Goal: Transaction & Acquisition: Purchase product/service

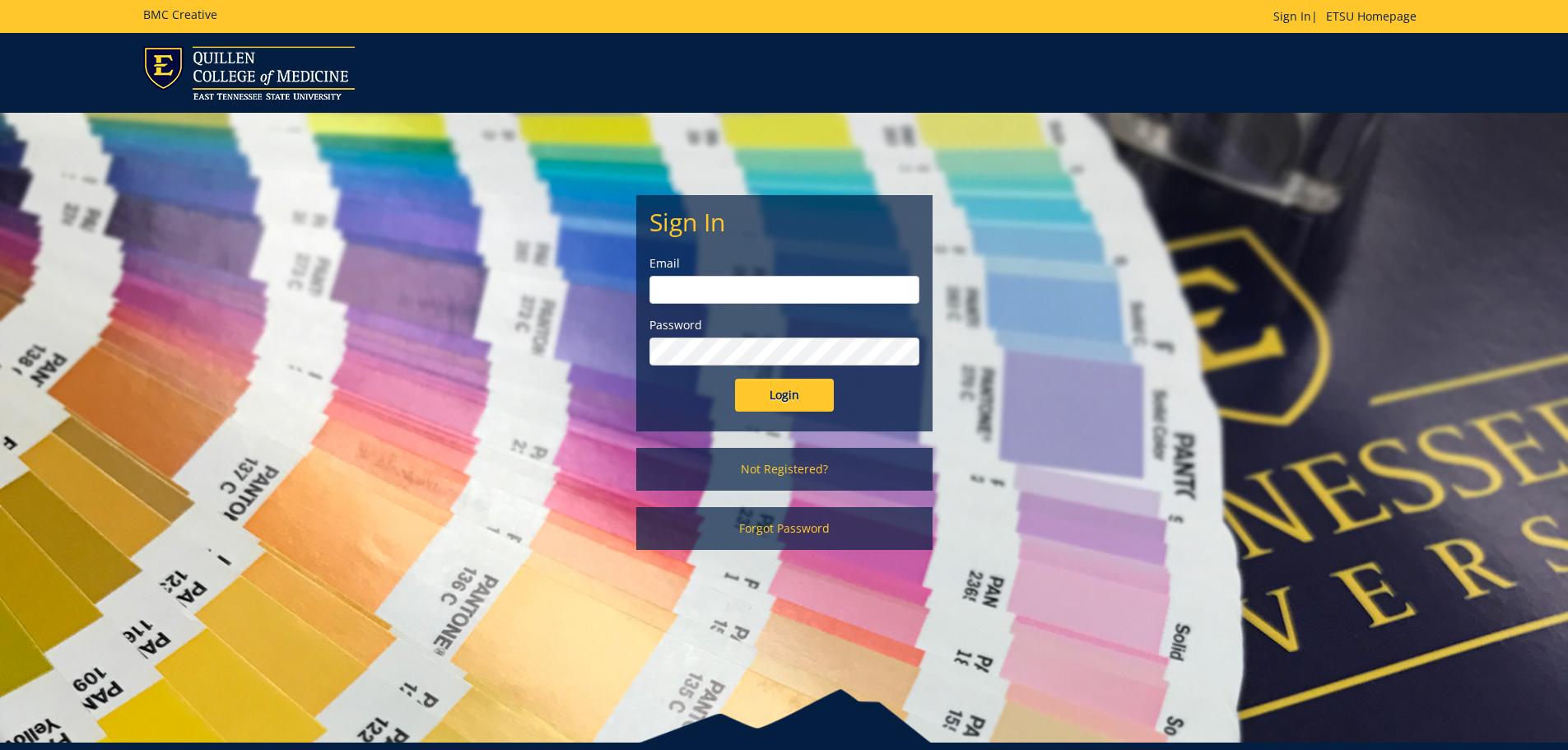
type input "[EMAIL_ADDRESS][DOMAIN_NAME]"
click at [777, 400] on input "Login" at bounding box center [784, 395] width 99 height 33
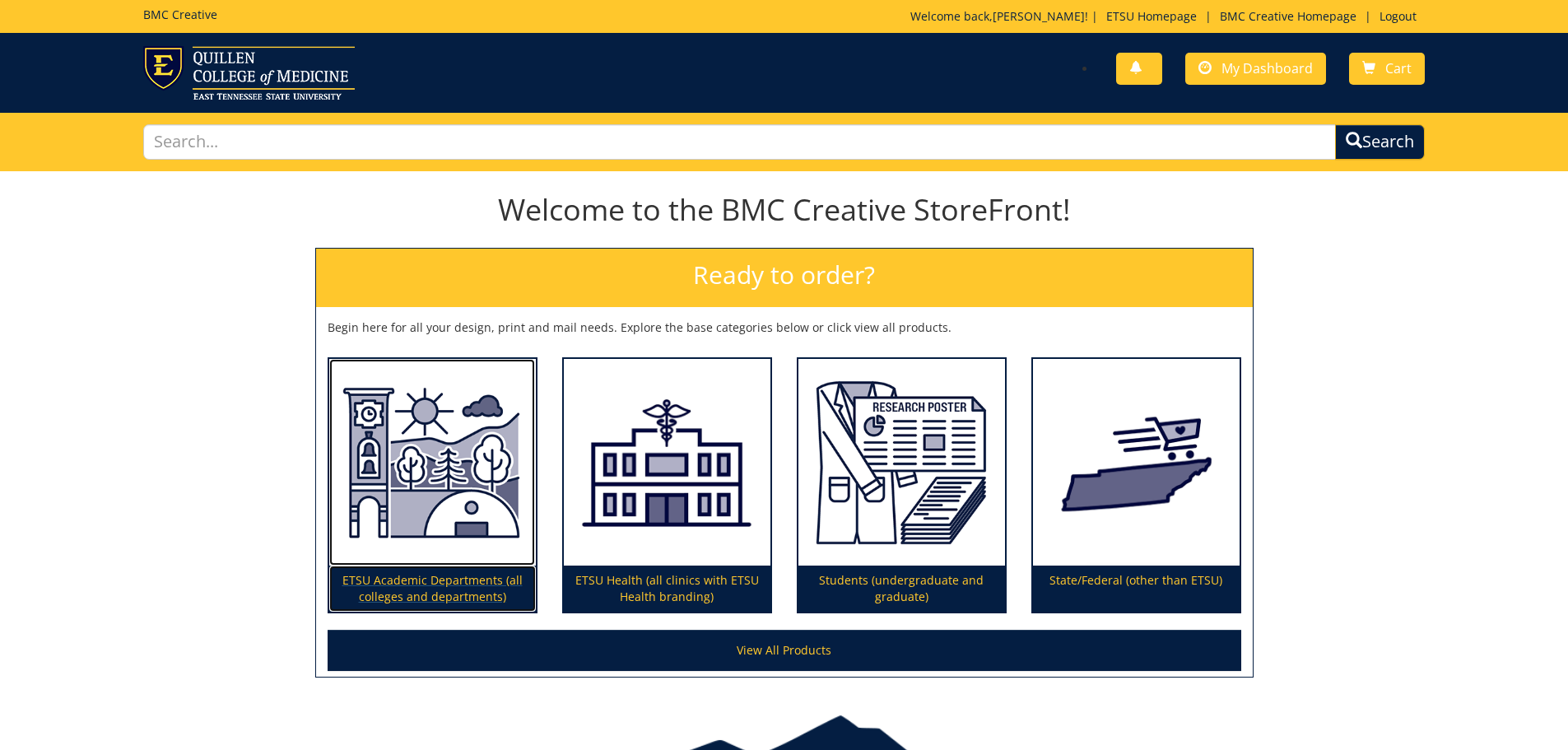
click at [455, 504] on img at bounding box center [433, 462] width 207 height 208
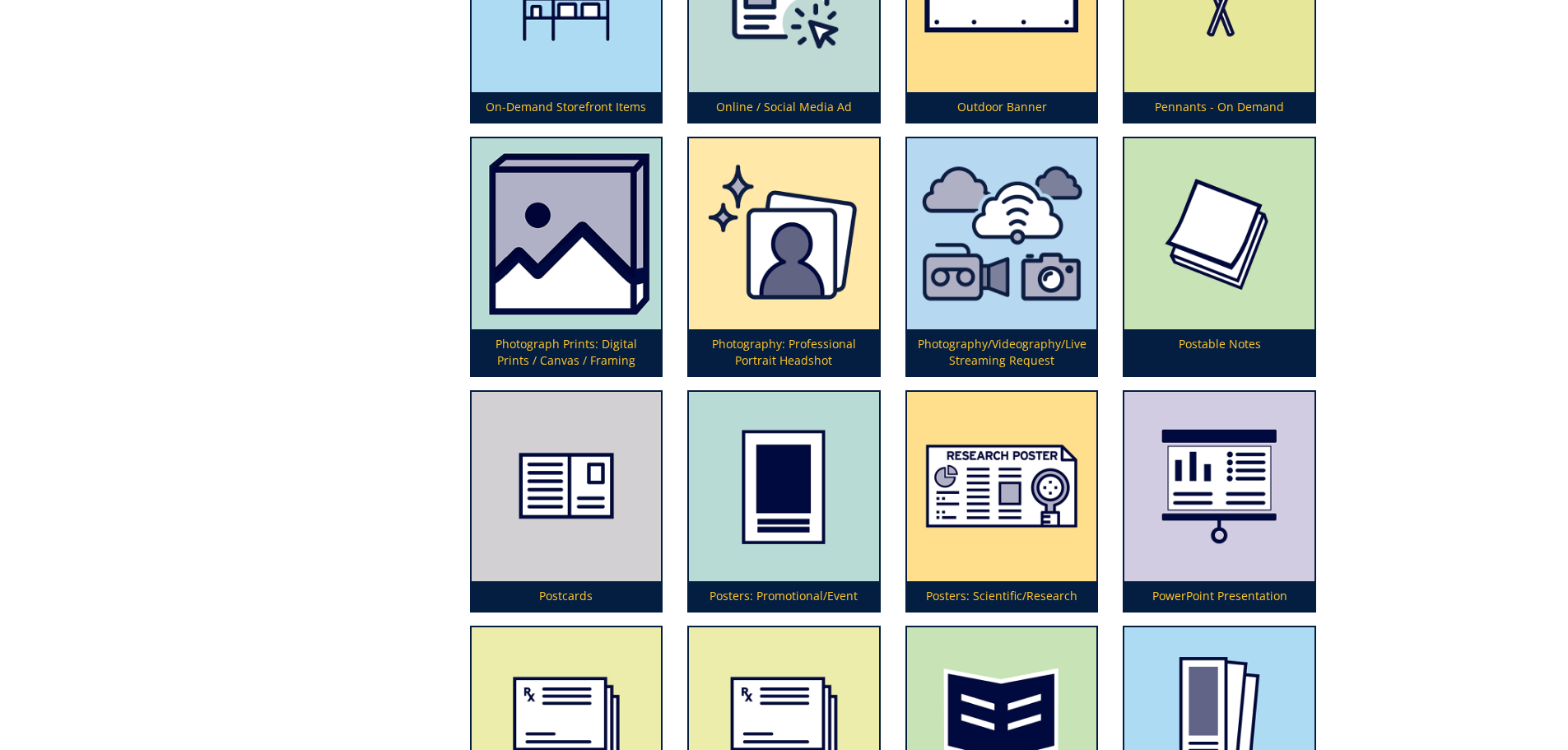
scroll to position [4116, 0]
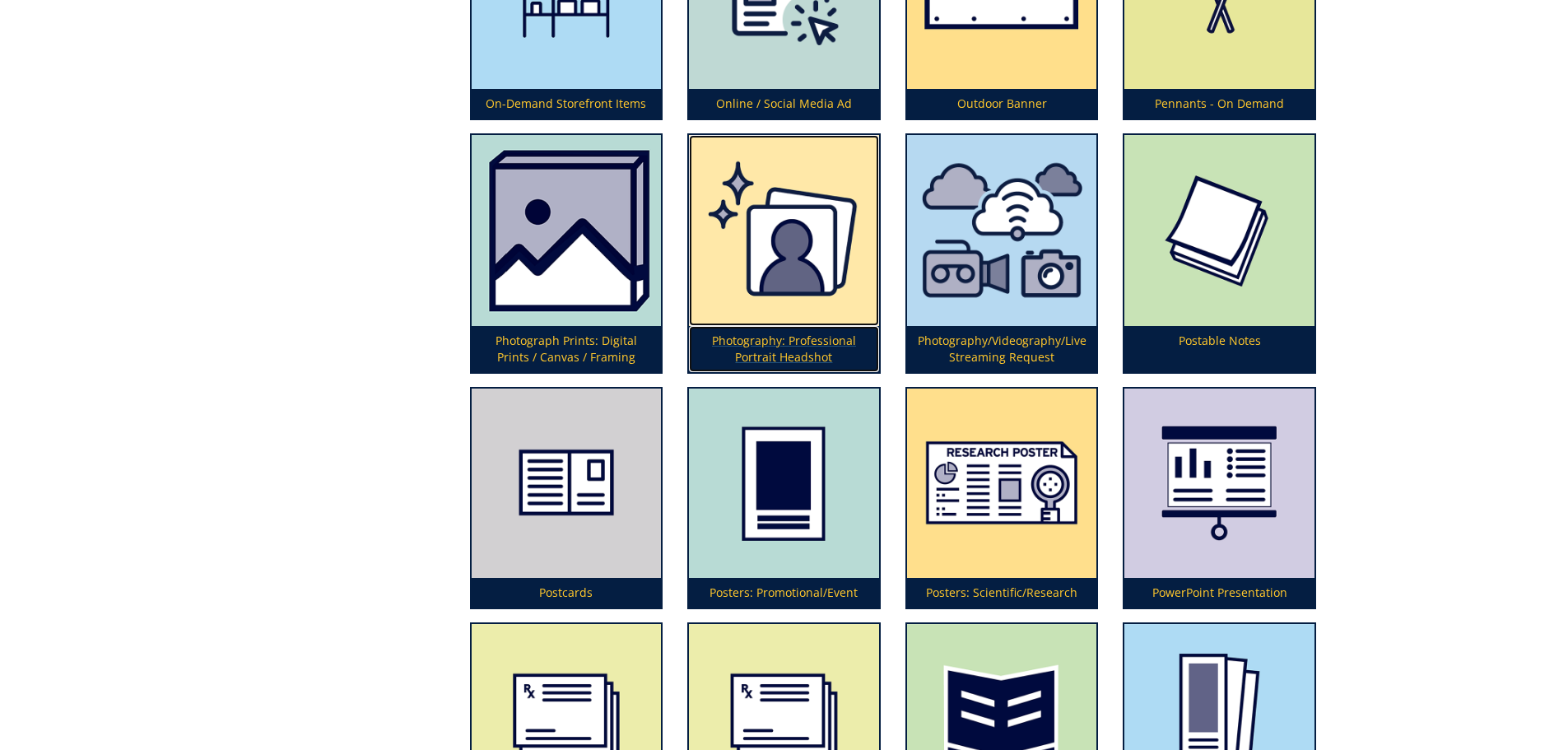
click at [807, 284] on img at bounding box center [784, 230] width 190 height 191
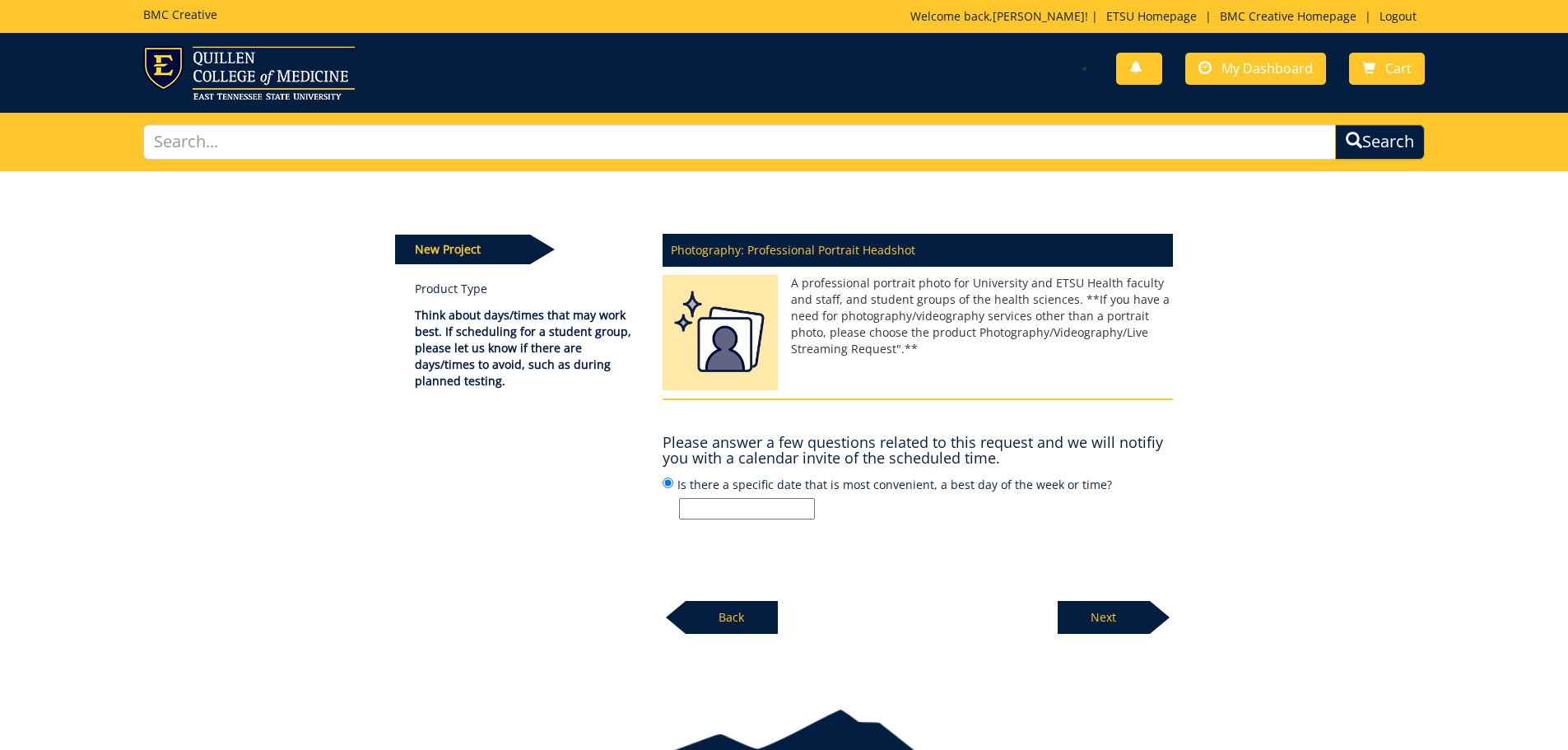
click at [763, 509] on input "Is there a specific date that is most convenient, a best day of the week or tim…" at bounding box center [746, 508] width 136 height 21
click at [1090, 455] on h4 "Please answer a few questions related to this request and we will notifiy you w…" at bounding box center [917, 451] width 510 height 33
click at [714, 510] on input "Is there a specific date that is most convenient, a best day of the week or tim…" at bounding box center [746, 508] width 136 height 21
click at [1111, 623] on p "Next" at bounding box center [1104, 617] width 92 height 33
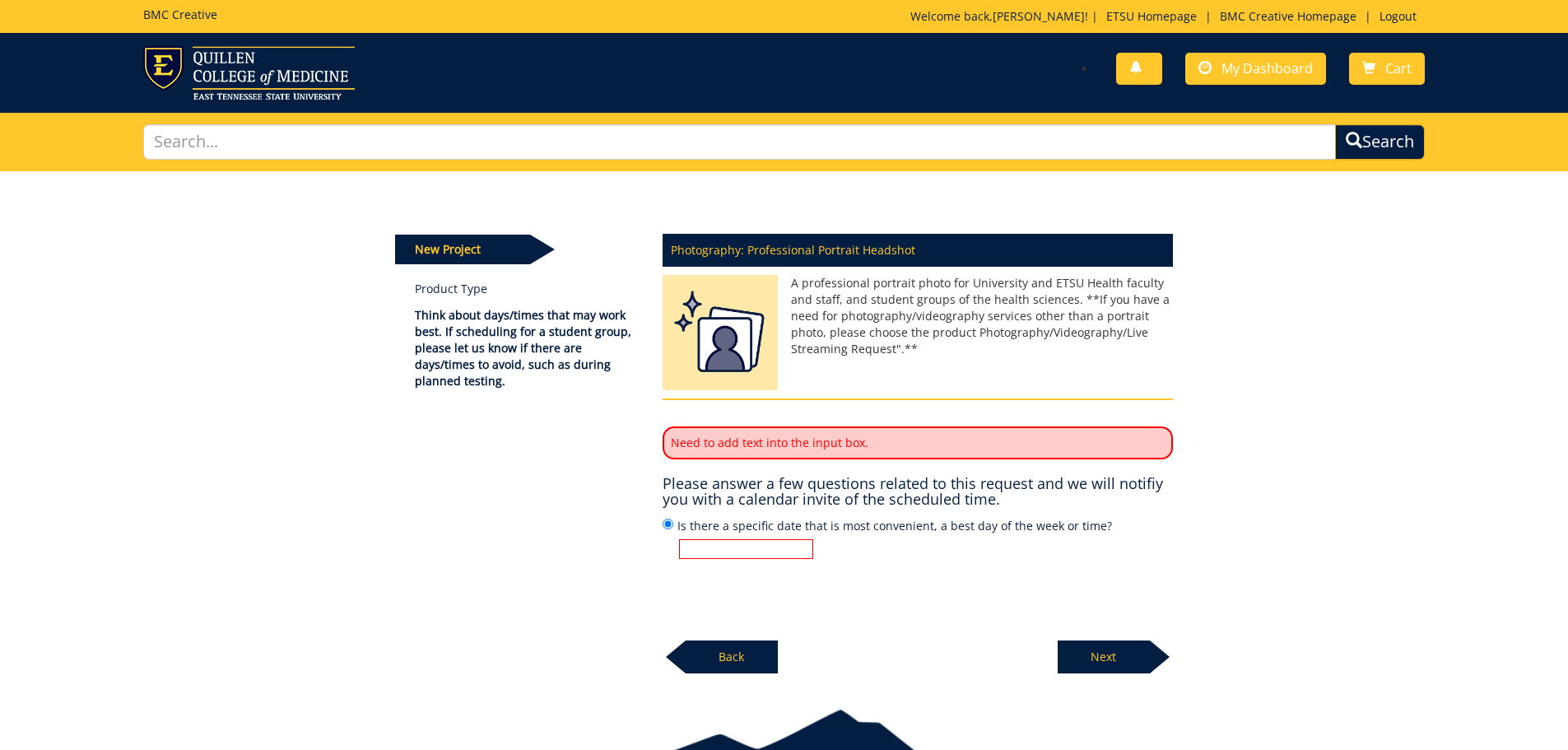
click at [798, 544] on input "Is there a specific date that is most convenient, a best day of the week or tim…" at bounding box center [745, 548] width 134 height 19
type input "[DATE] afternoons"
click at [1111, 661] on p "Next" at bounding box center [1104, 657] width 92 height 33
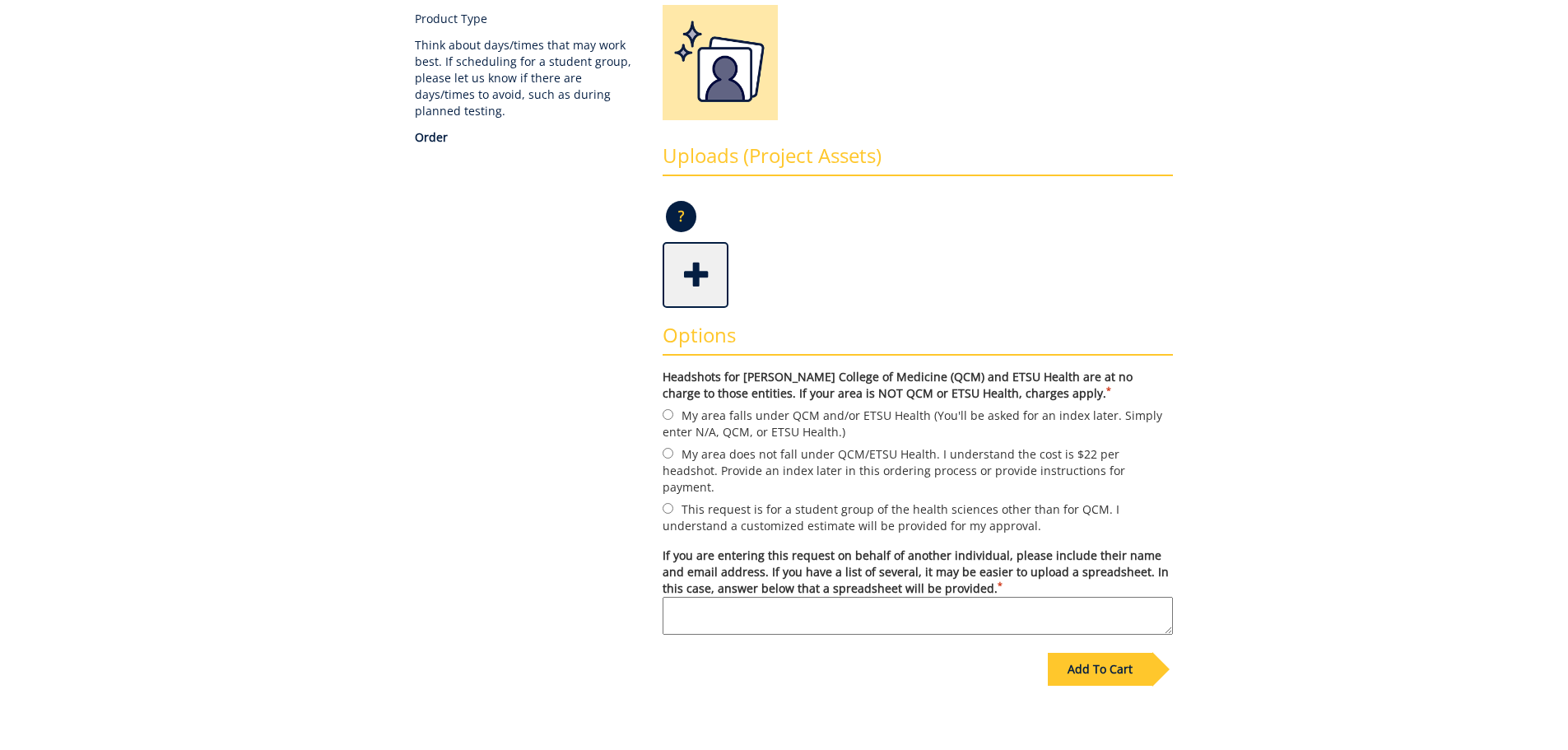
scroll to position [329, 0]
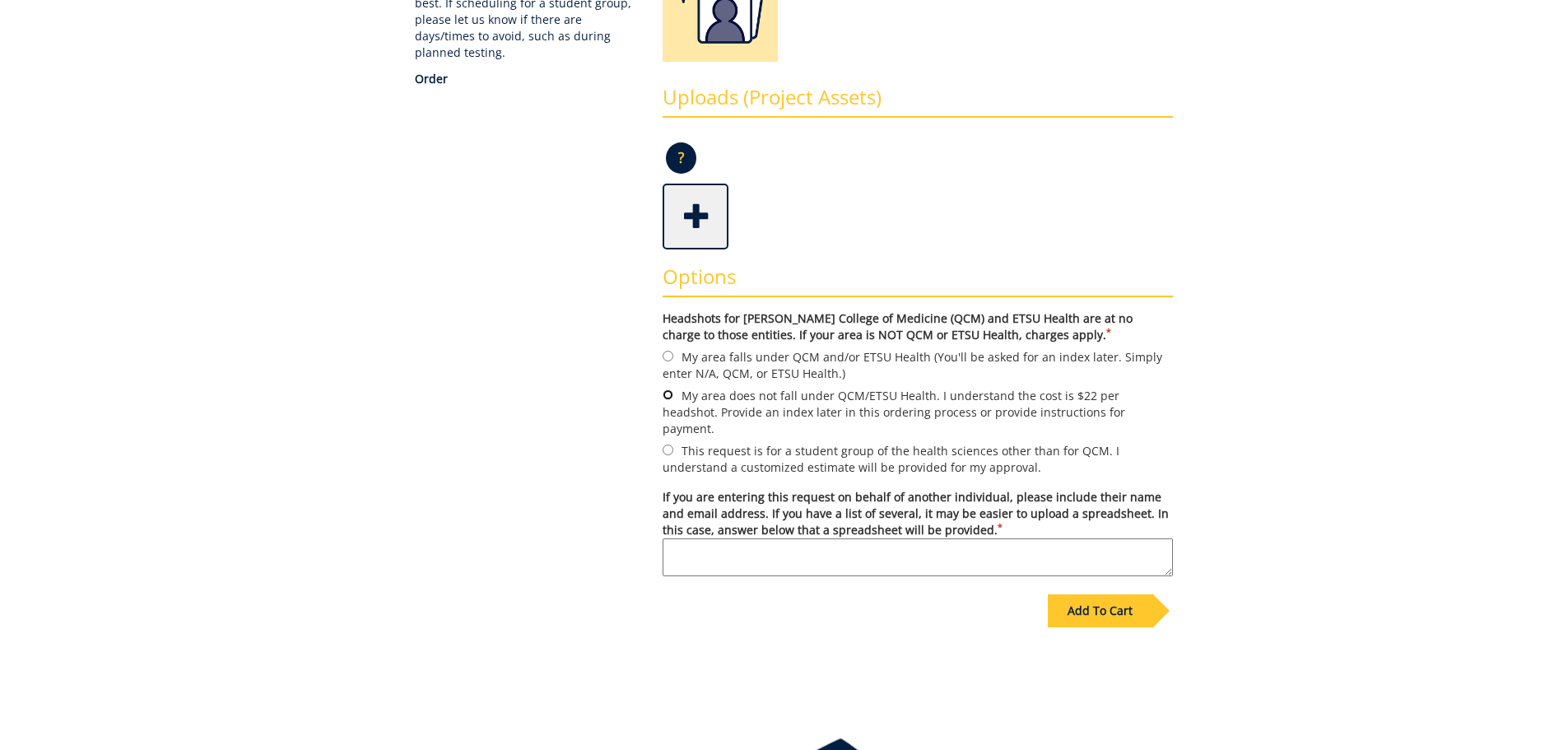
click at [667, 399] on input "My area does not fall under QCM/ETSU Health. I understand the cost is $22 per h…" at bounding box center [668, 395] width 11 height 11
radio input "true"
click at [783, 541] on textarea "If you are entering this request on behalf of another individual, please includ…" at bounding box center [917, 557] width 510 height 38
type textarea "Spreadsheet provided"
click at [597, 521] on div "Some kind of message here. New Project Product Type Think about days/times that…" at bounding box center [784, 276] width 802 height 868
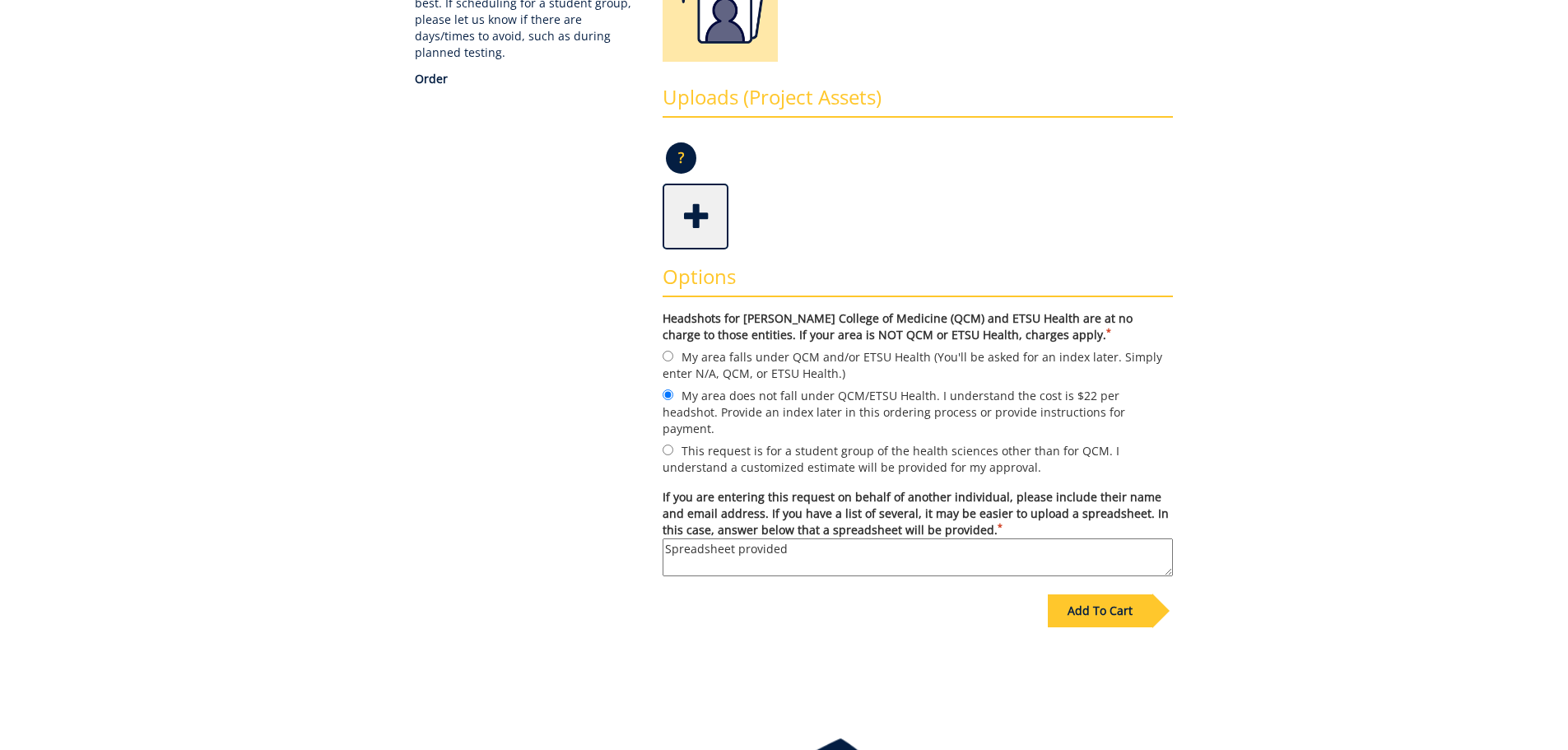
click at [700, 220] on span at bounding box center [696, 215] width 65 height 57
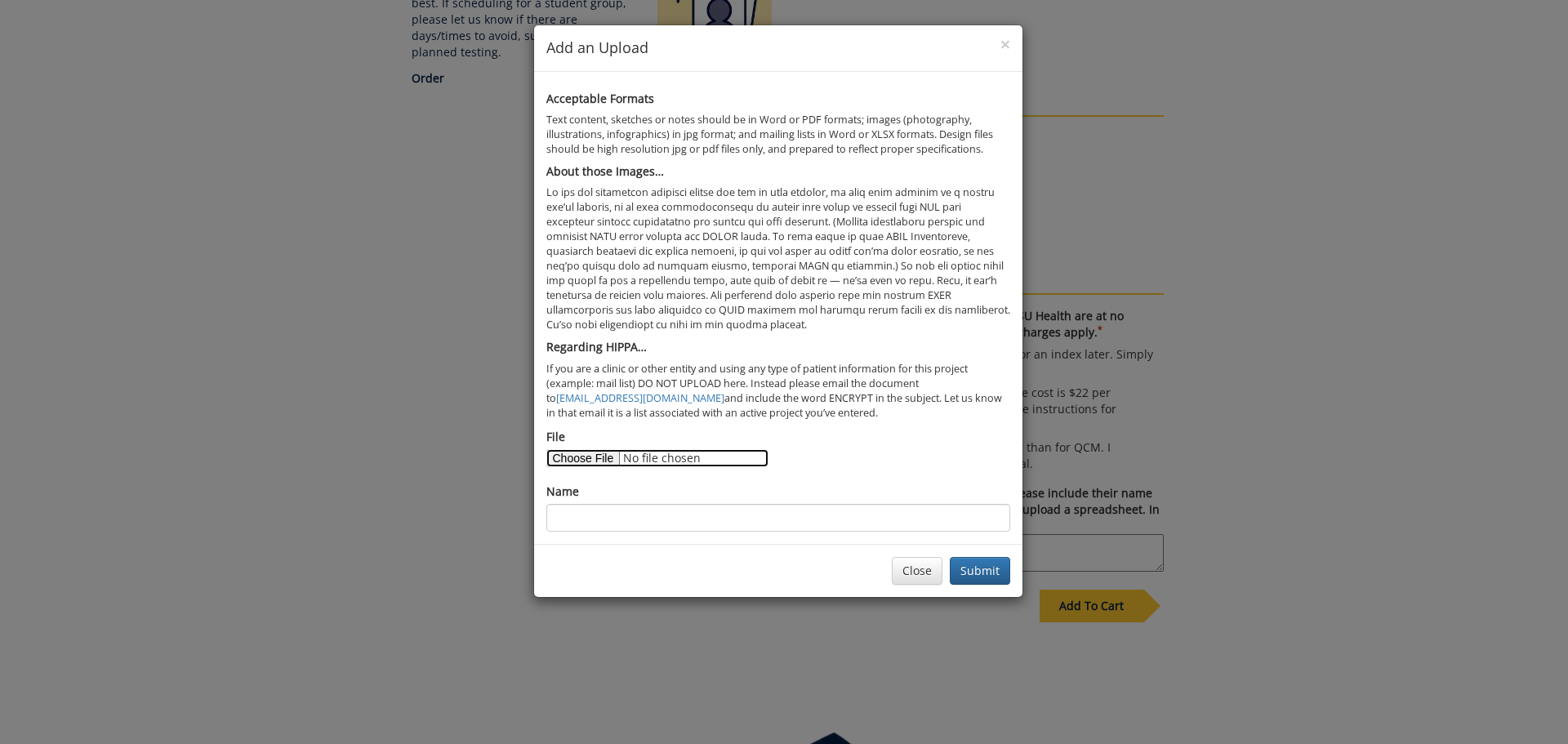
click at [599, 461] on input "File" at bounding box center [657, 458] width 222 height 18
type input "C:\fakepath\Housing Staff Headshots.xlsx"
click at [864, 521] on input "Name" at bounding box center [778, 518] width 464 height 27
type input "Housing Staff Headshots"
click at [982, 574] on button "Submit" at bounding box center [980, 571] width 60 height 27
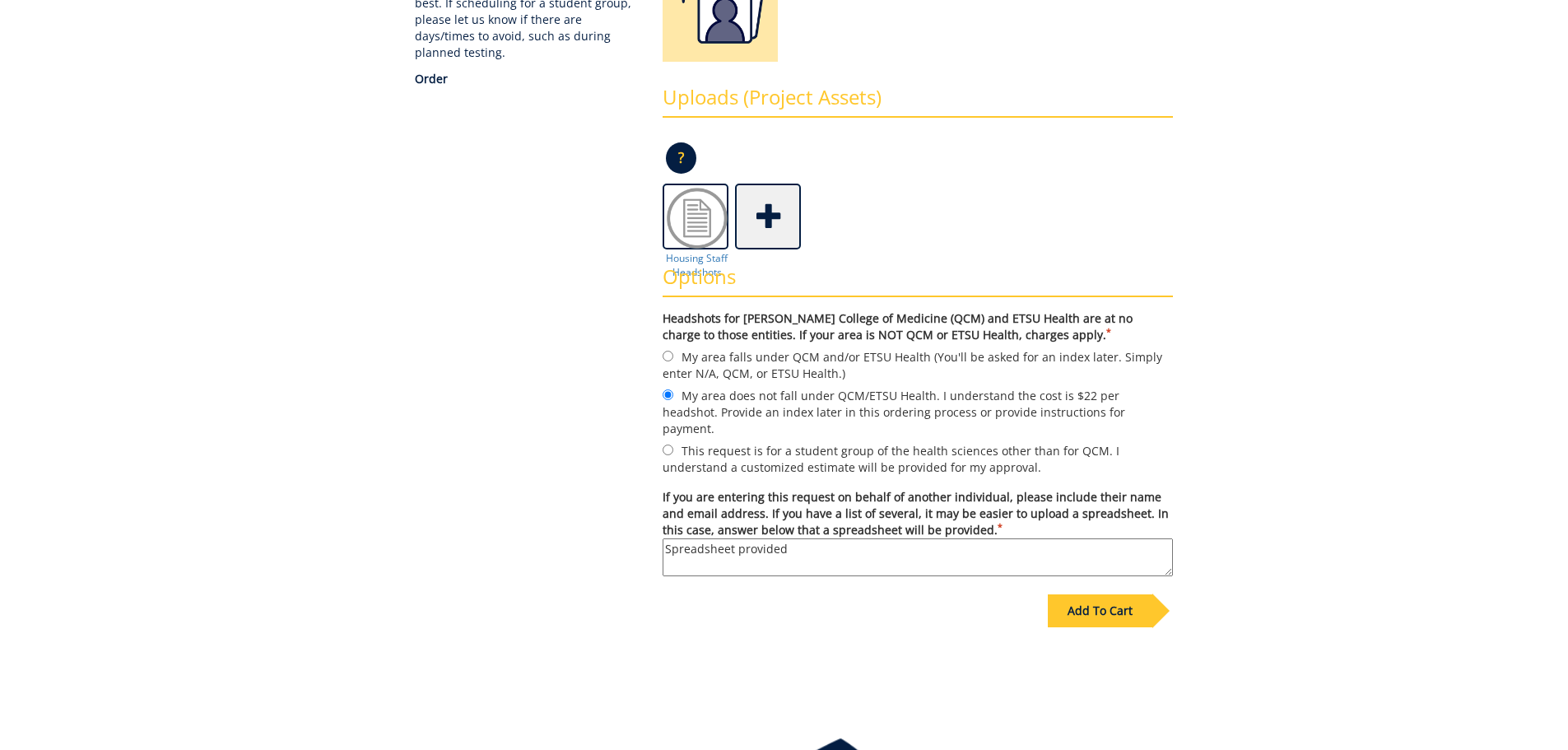
click at [789, 539] on textarea "Spreadsheet provided" at bounding box center [917, 557] width 510 height 38
click at [806, 539] on textarea "Spreadsheet provided, 18 staff members for Housing and Residence Life" at bounding box center [917, 557] width 510 height 38
click at [1132, 539] on textarea "Spreadsheet provided, 18 professional staff members for Housing and Residence L…" at bounding box center [917, 557] width 510 height 38
click at [802, 539] on textarea "Spreadsheet provided, 18 professional staff members for Housing and Residence L…" at bounding box center [917, 557] width 510 height 38
click at [1134, 539] on textarea "Spreadsheet provided, 15 professional staff members for Housing and Residence L…" at bounding box center [917, 557] width 510 height 38
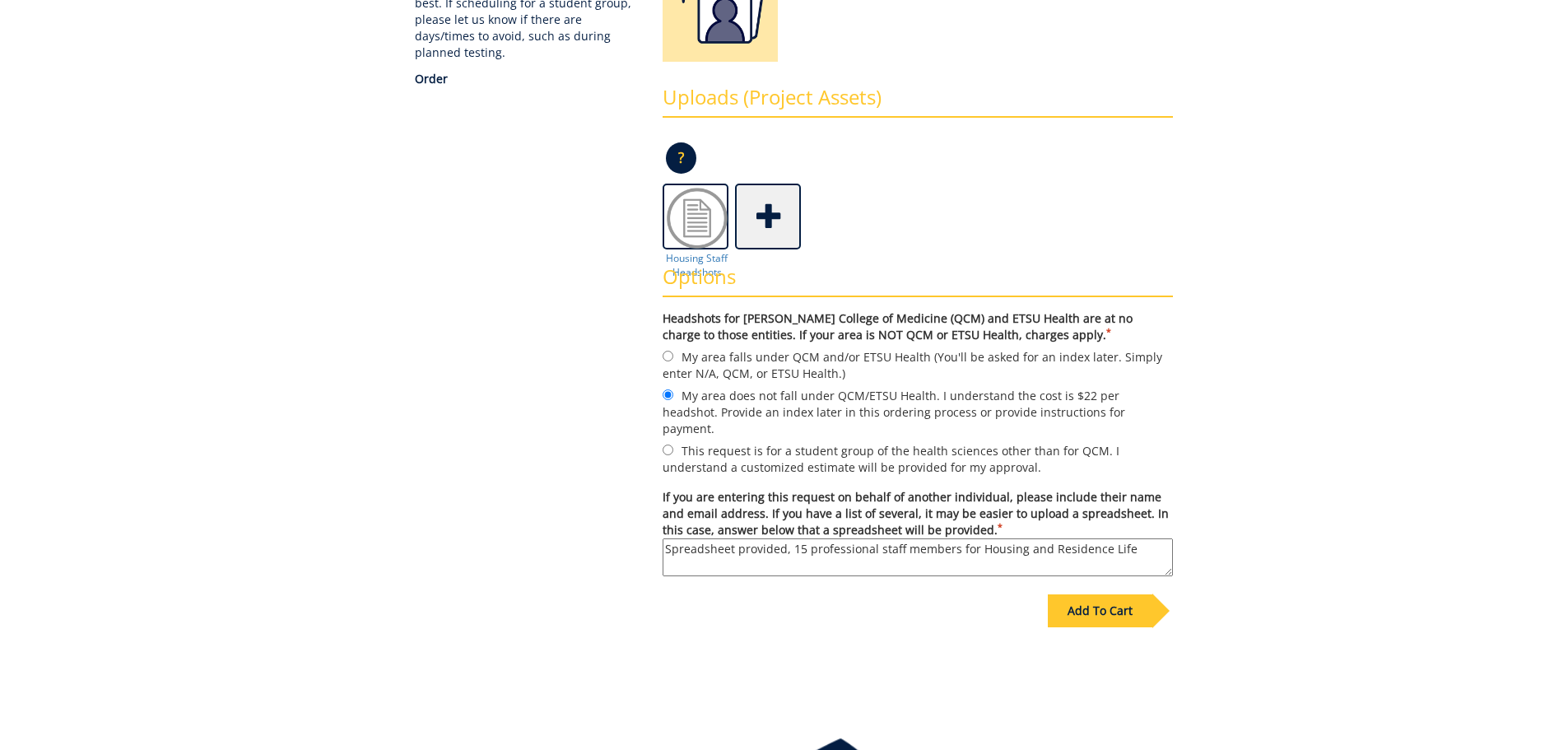
type textarea "Spreadsheet provided, 15 professional staff members for Housing and Residence L…"
click at [1109, 598] on div "Add To Cart" at bounding box center [1099, 611] width 104 height 33
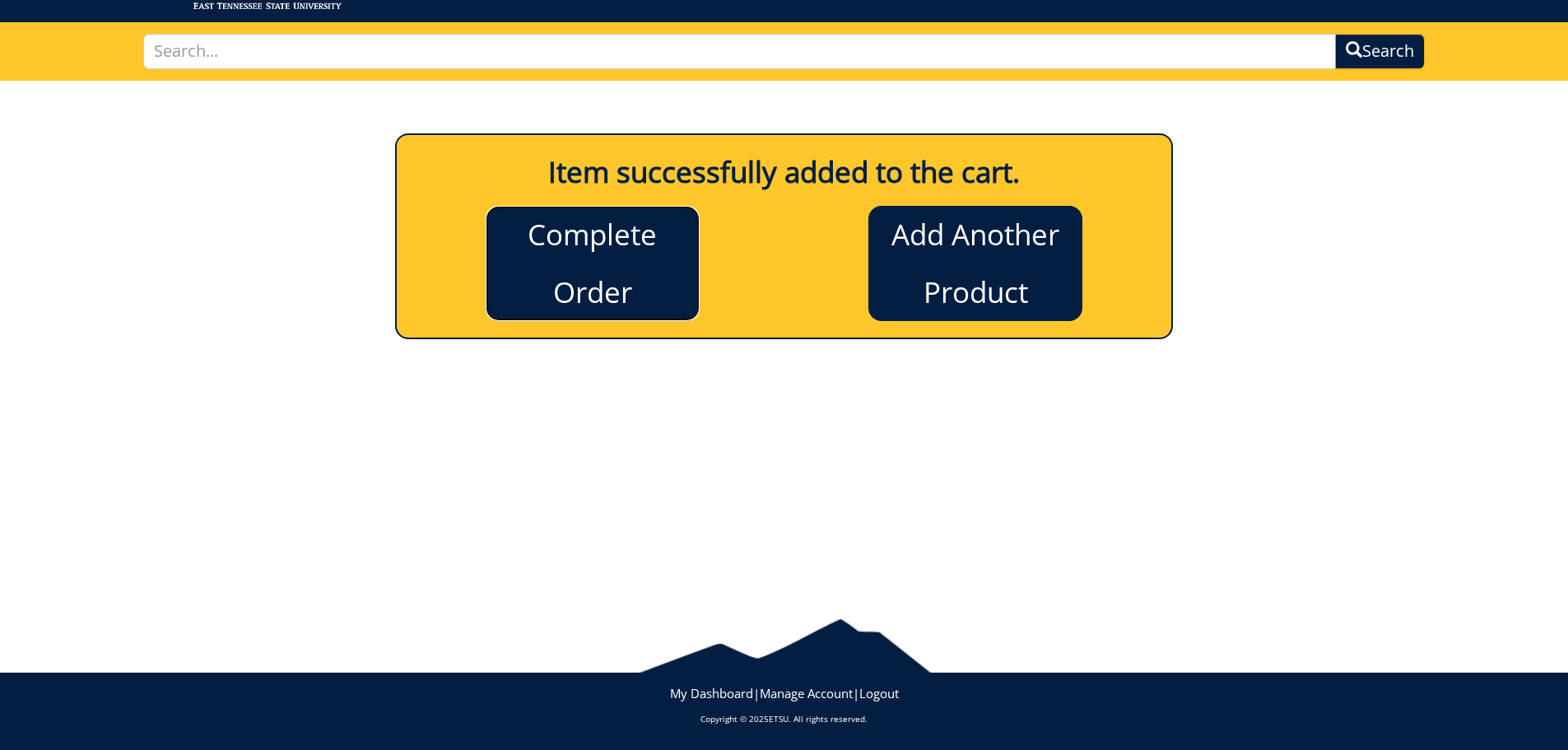
click at [608, 271] on link "Complete Order" at bounding box center [592, 263] width 214 height 115
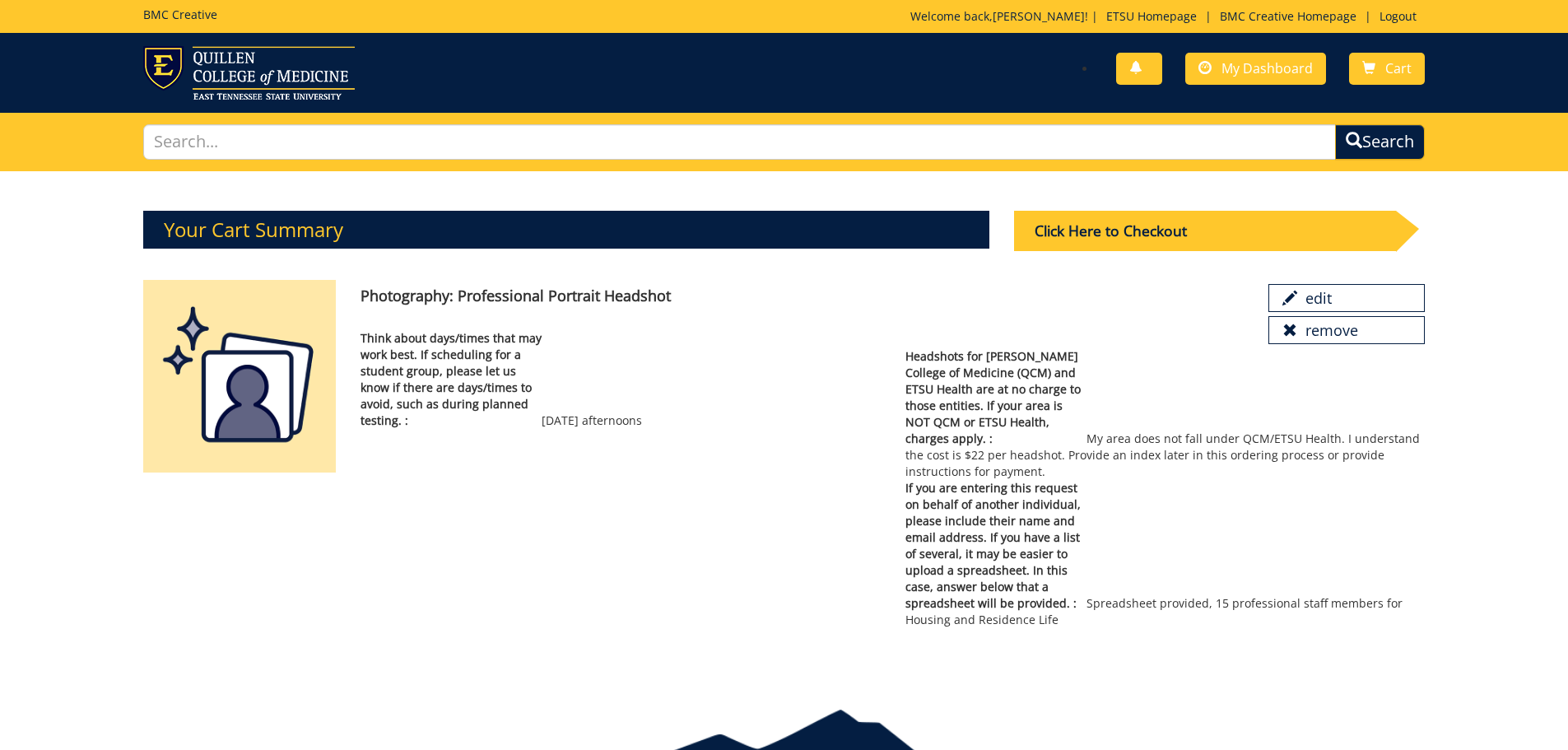
scroll to position [82, 0]
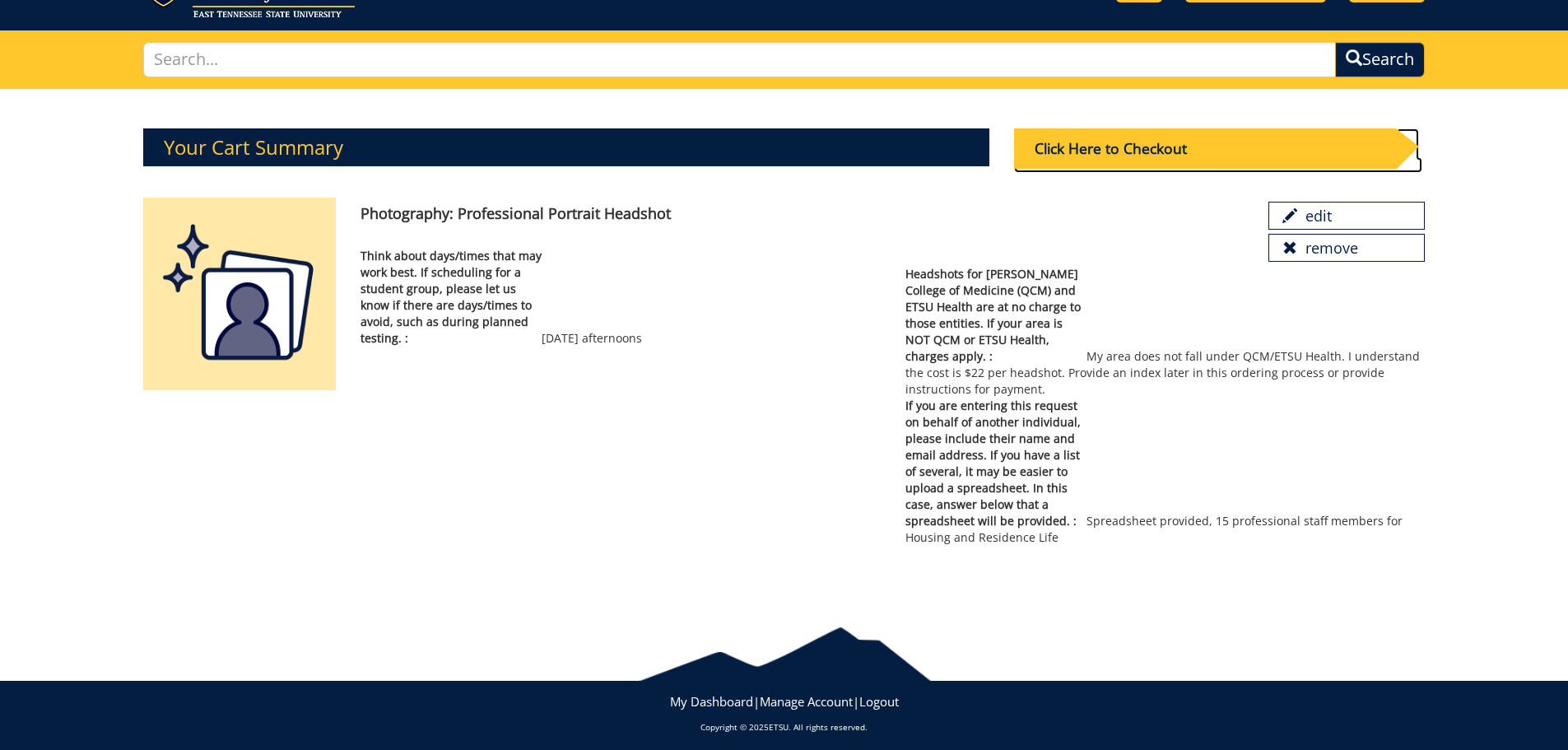
click at [1152, 149] on div "Click Here to Checkout" at bounding box center [1205, 149] width 382 height 41
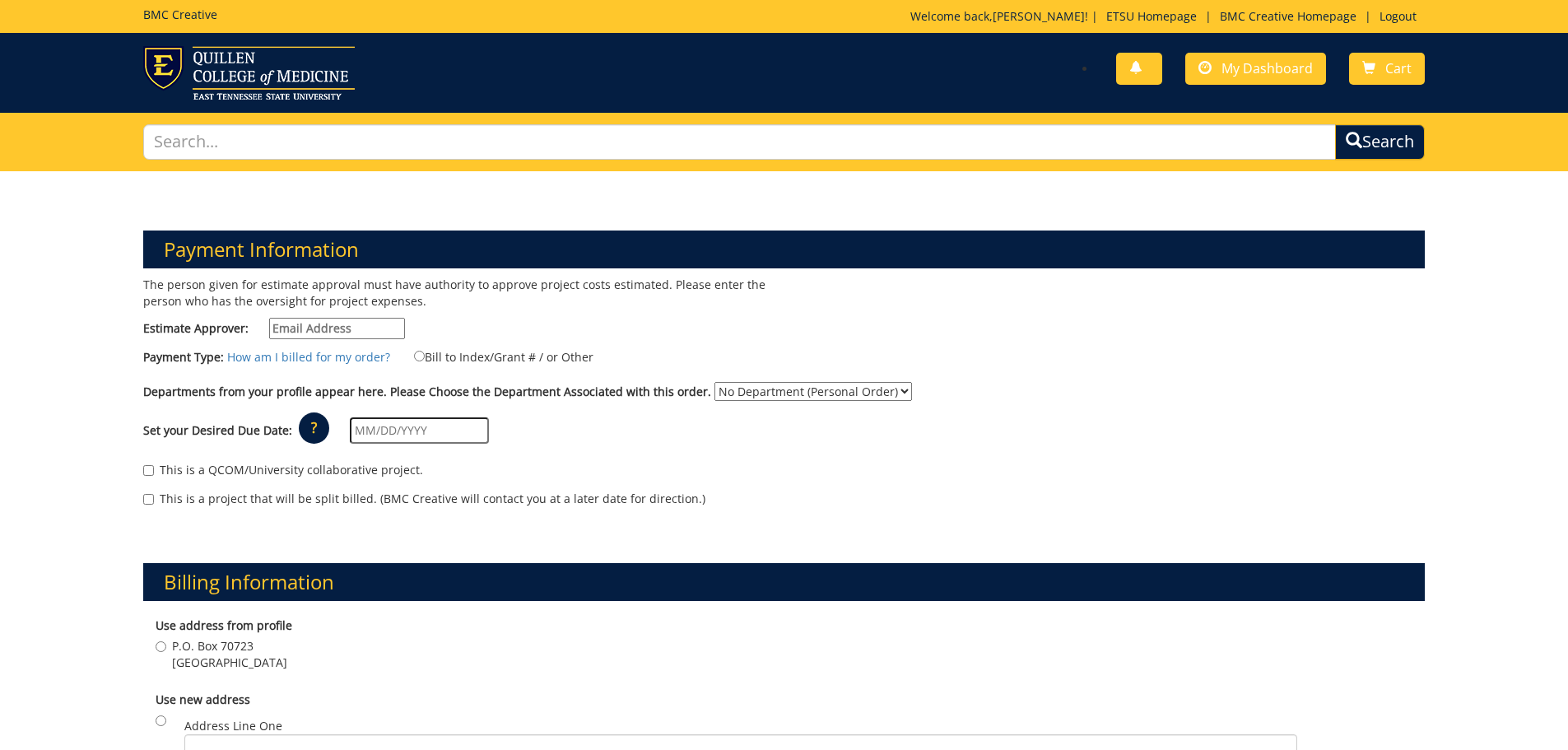
click at [381, 329] on input "Estimate Approver:" at bounding box center [337, 327] width 136 height 21
type input "mitchelljw@etsu.edu"
type input "400 JL Seehorn Jr Rd, Box 22393"
type input "Johnson City"
type input "37614"
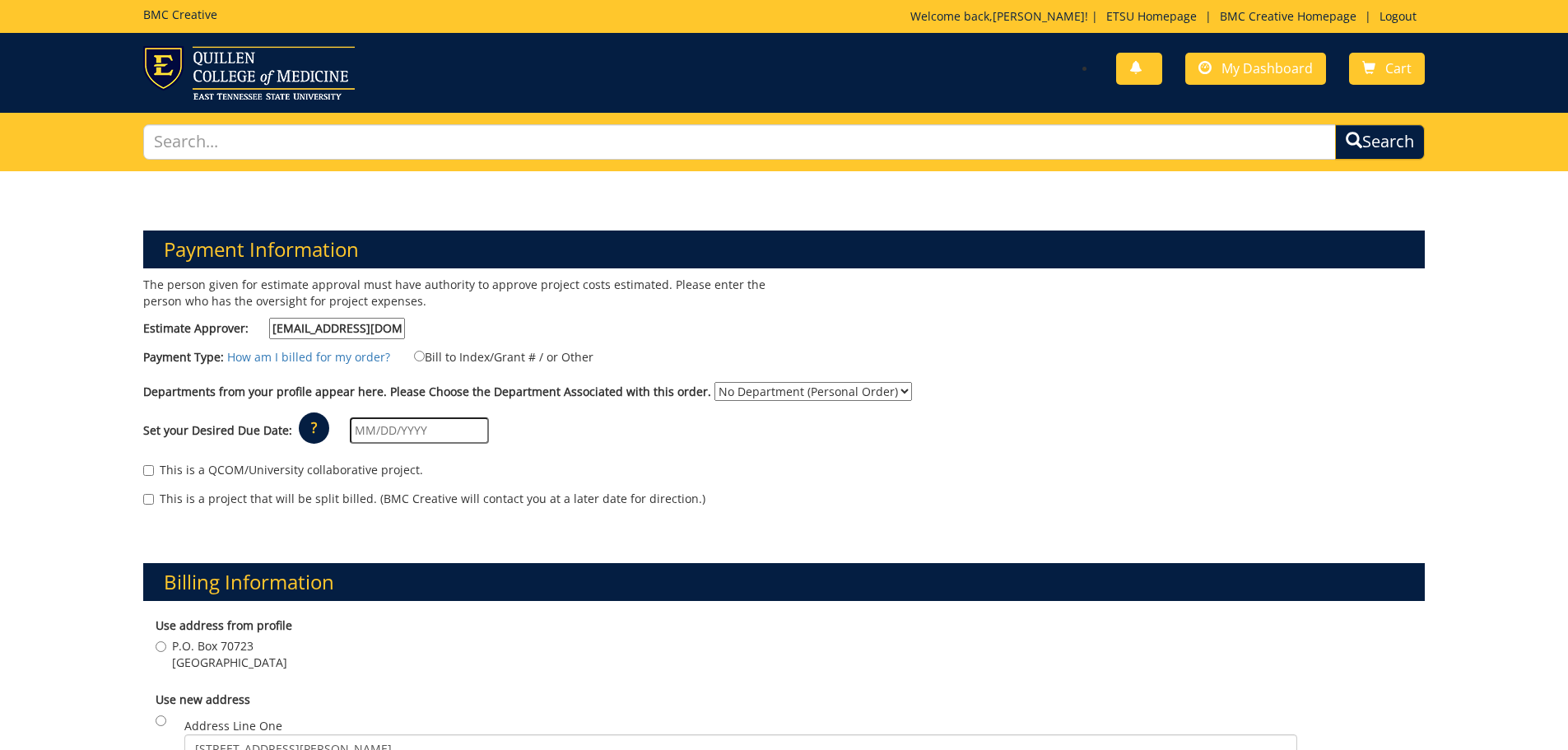
click at [368, 327] on input "mitchelljw@etsu.edu" at bounding box center [337, 327] width 136 height 21
click at [599, 327] on div "The person given for estimate approval must have authority to approve project c…" at bounding box center [457, 312] width 654 height 71
drag, startPoint x: 386, startPoint y: 328, endPoint x: 212, endPoint y: 324, distance: 174.0
click at [209, 323] on label "Estimate Approver: mitchelljw@etsu.edu" at bounding box center [274, 327] width 262 height 21
click at [684, 315] on div "The person given for estimate approval must have authority to approve project c…" at bounding box center [457, 312] width 654 height 71
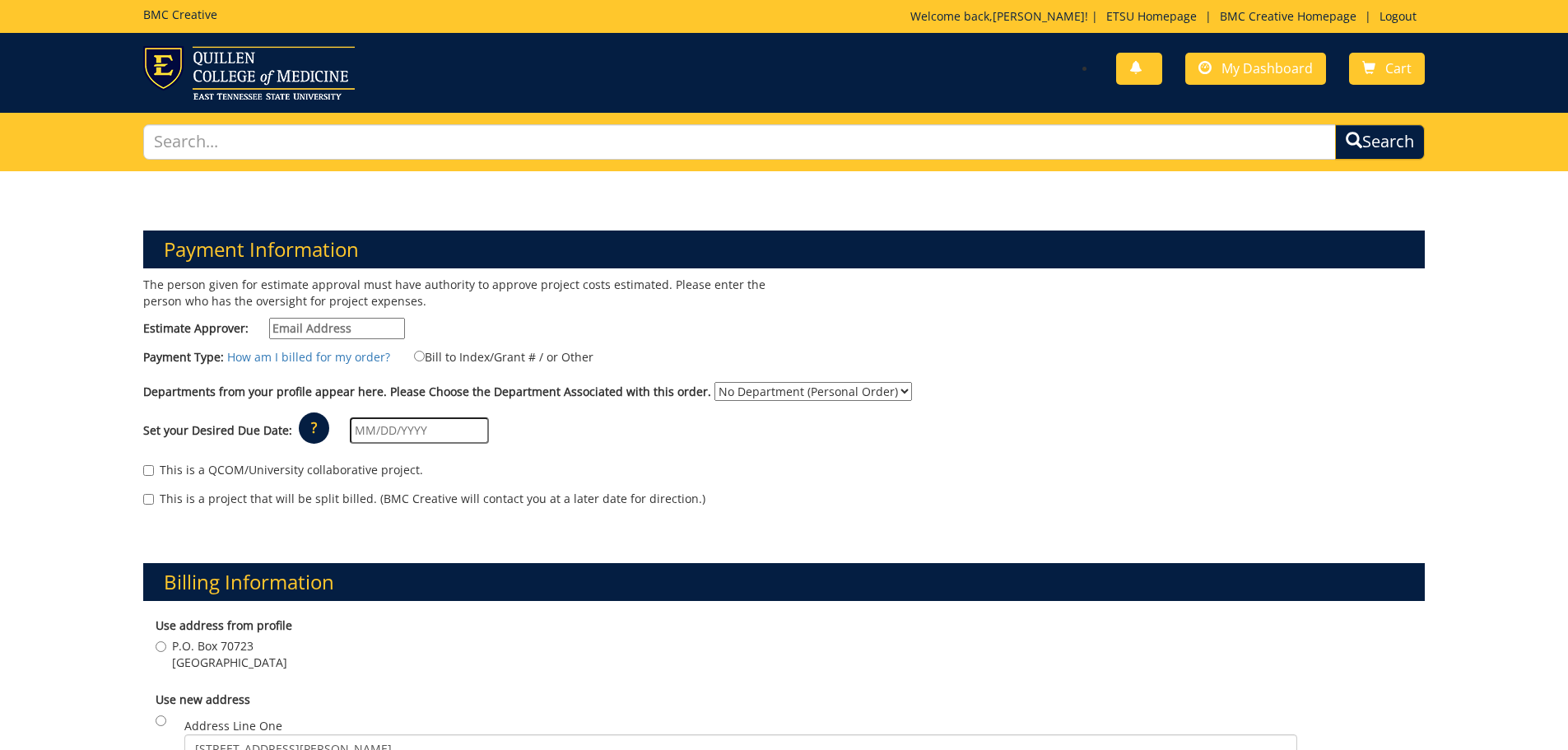
click at [295, 331] on input "Estimate Approver:" at bounding box center [337, 327] width 136 height 21
type input "mitchelljw@etsu.edu"
click at [414, 351] on input "Bill to Index/Grant # / or Other" at bounding box center [420, 356] width 11 height 11
radio input "true"
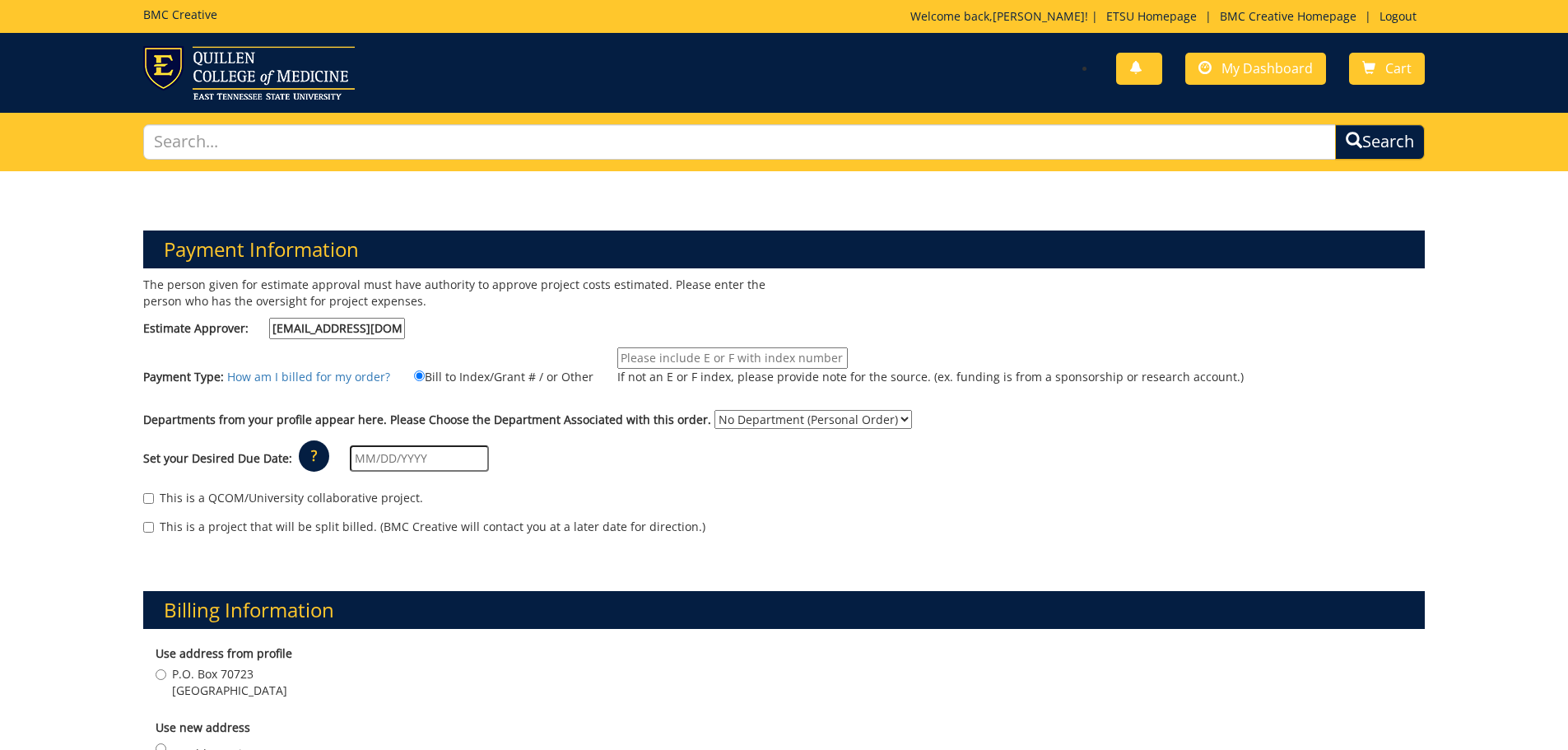
click at [651, 355] on input "If not an E or F index, please provide note for the source. (ex. funding is fro…" at bounding box center [732, 358] width 231 height 21
click at [682, 538] on div "This is a project that will be split billed. (BMC Creative will contact you at …" at bounding box center [784, 530] width 1282 height 25
click at [701, 361] on input "50780" at bounding box center [732, 358] width 231 height 21
click at [651, 359] on input "50780, 10-25030" at bounding box center [732, 358] width 231 height 21
click at [784, 353] on input "50780 (Voyager: 10-25030" at bounding box center [732, 358] width 231 height 21
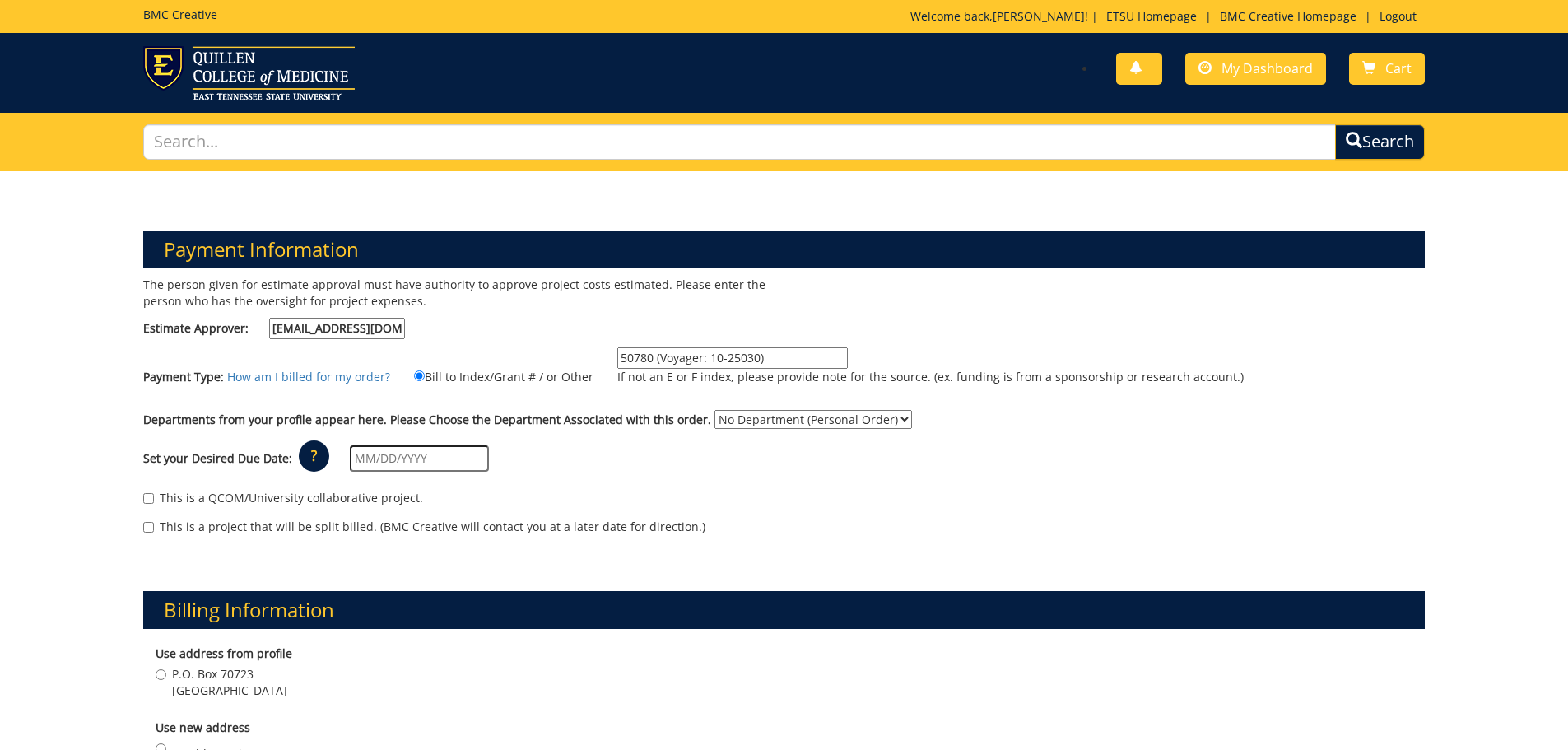
click at [639, 446] on div "Set your Desired Due Date: ? × How long will my project take to finish? : Pleas…" at bounding box center [784, 458] width 1307 height 45
click at [777, 352] on input "50780 (Voyager: 10-25030)" at bounding box center [732, 358] width 231 height 21
click at [617, 357] on input "50780 (Voyager: 10-25030)" at bounding box center [732, 358] width 231 height 21
click at [822, 361] on input "Housing, 50780 (Voyager: 10-25030)" at bounding box center [732, 358] width 231 height 21
type input "Housing, 50780 (Voyager: 10-25030)"
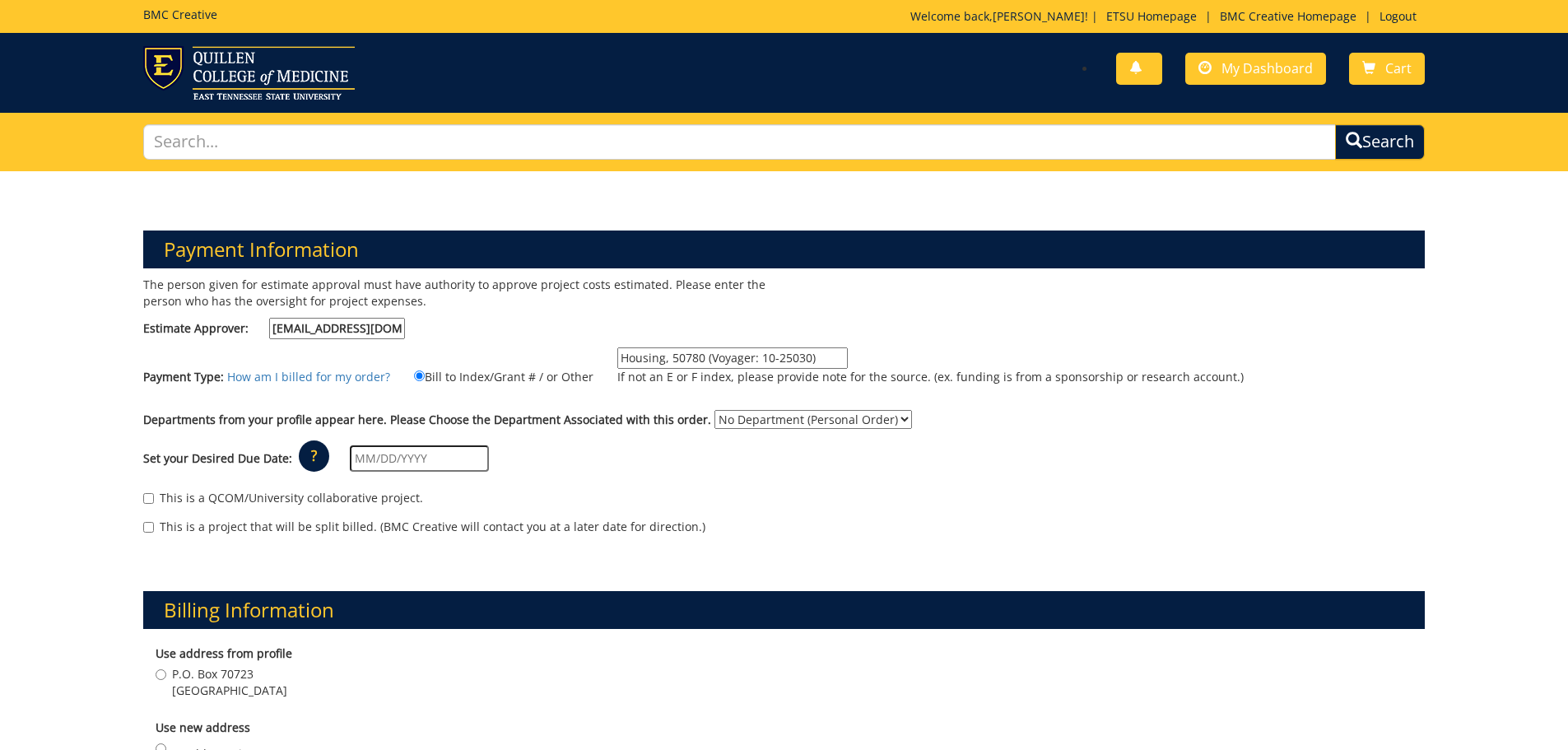
click at [761, 417] on select "No Department (Personal Order) Housing and Residence Life" at bounding box center [814, 419] width 197 height 19
select select "97"
click at [715, 410] on select "No Department (Personal Order) Housing and Residence Life" at bounding box center [814, 419] width 197 height 19
click at [664, 360] on input "Housing, 50780 (Voyager: 10-25030)" at bounding box center [732, 358] width 231 height 21
click at [661, 359] on input "Housing, 50780 (Voyager: 10-25030)" at bounding box center [732, 358] width 231 height 21
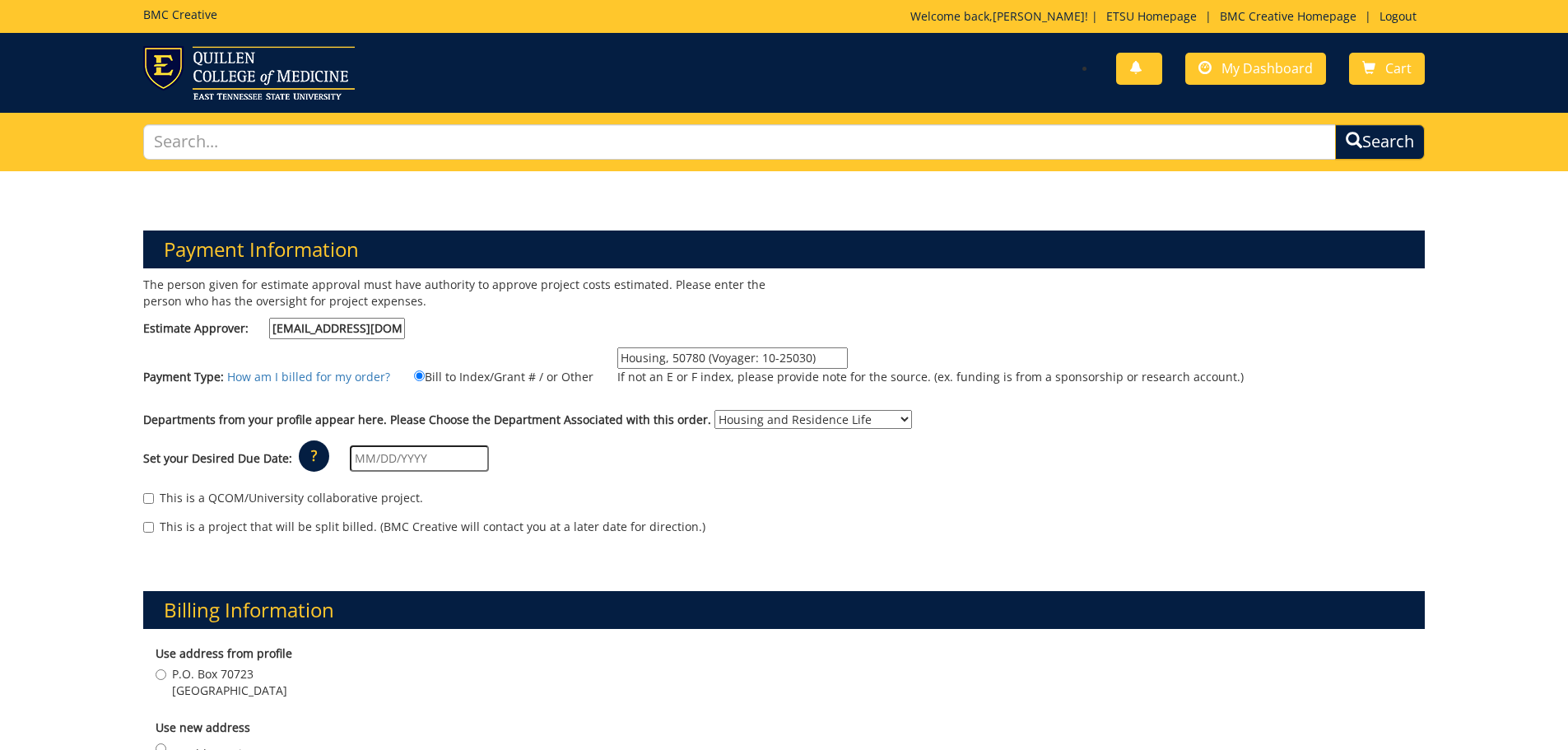
drag, startPoint x: 662, startPoint y: 359, endPoint x: 579, endPoint y: 356, distance: 83.1
click at [579, 356] on div "Payment Type: How am I billed for my order? Bill to Index/Grant # / or Other Ho…" at bounding box center [784, 375] width 1307 height 54
type input "50780 (Voyager: 10-25030)"
click at [585, 453] on div "Set your Desired Due Date: ? × How long will my project take to finish? : Pleas…" at bounding box center [784, 458] width 1307 height 45
click at [450, 460] on input "text" at bounding box center [419, 458] width 139 height 27
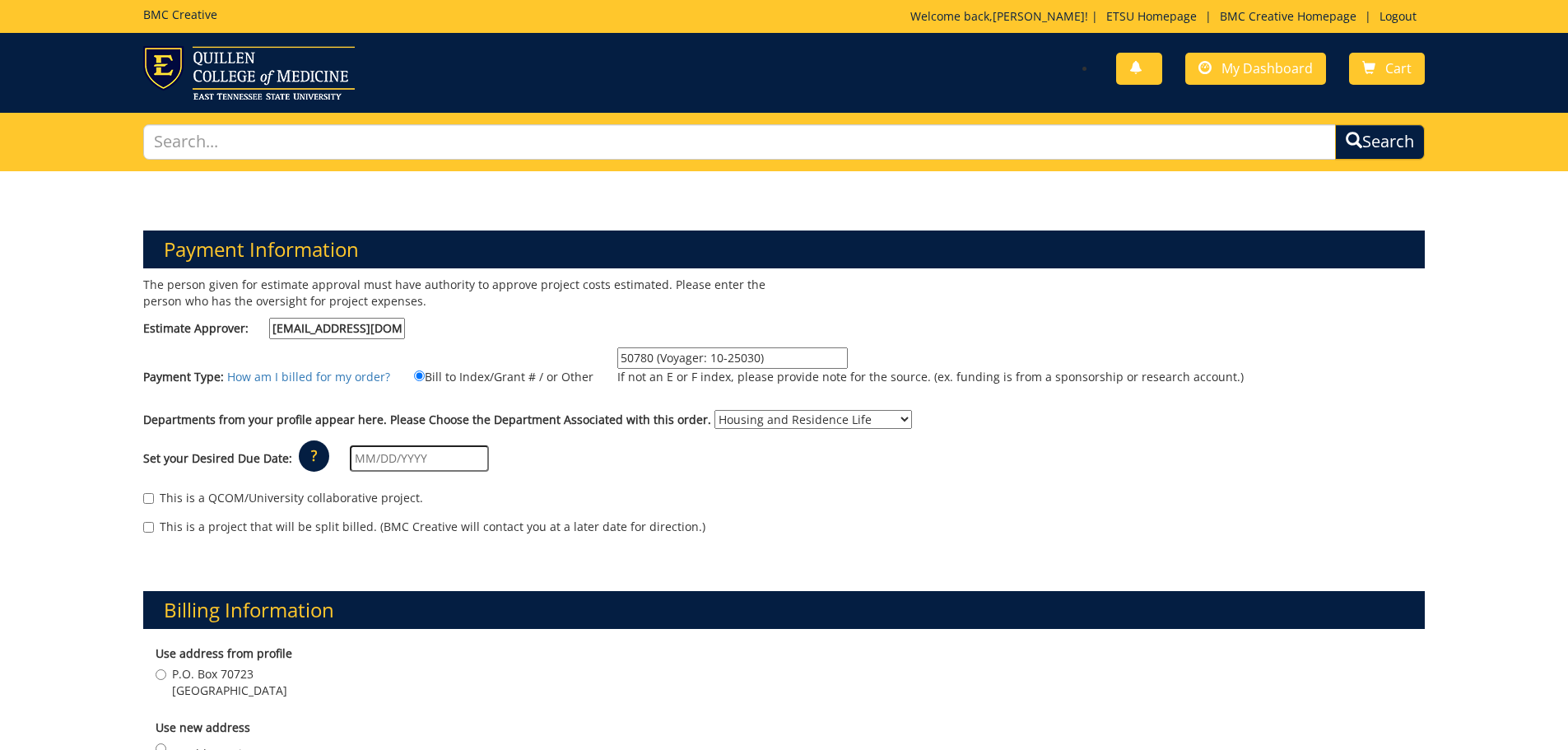
click at [661, 506] on div "This is a QCOM/University collaborative project." at bounding box center [784, 502] width 1282 height 25
click at [450, 459] on input "text" at bounding box center [419, 458] width 139 height 27
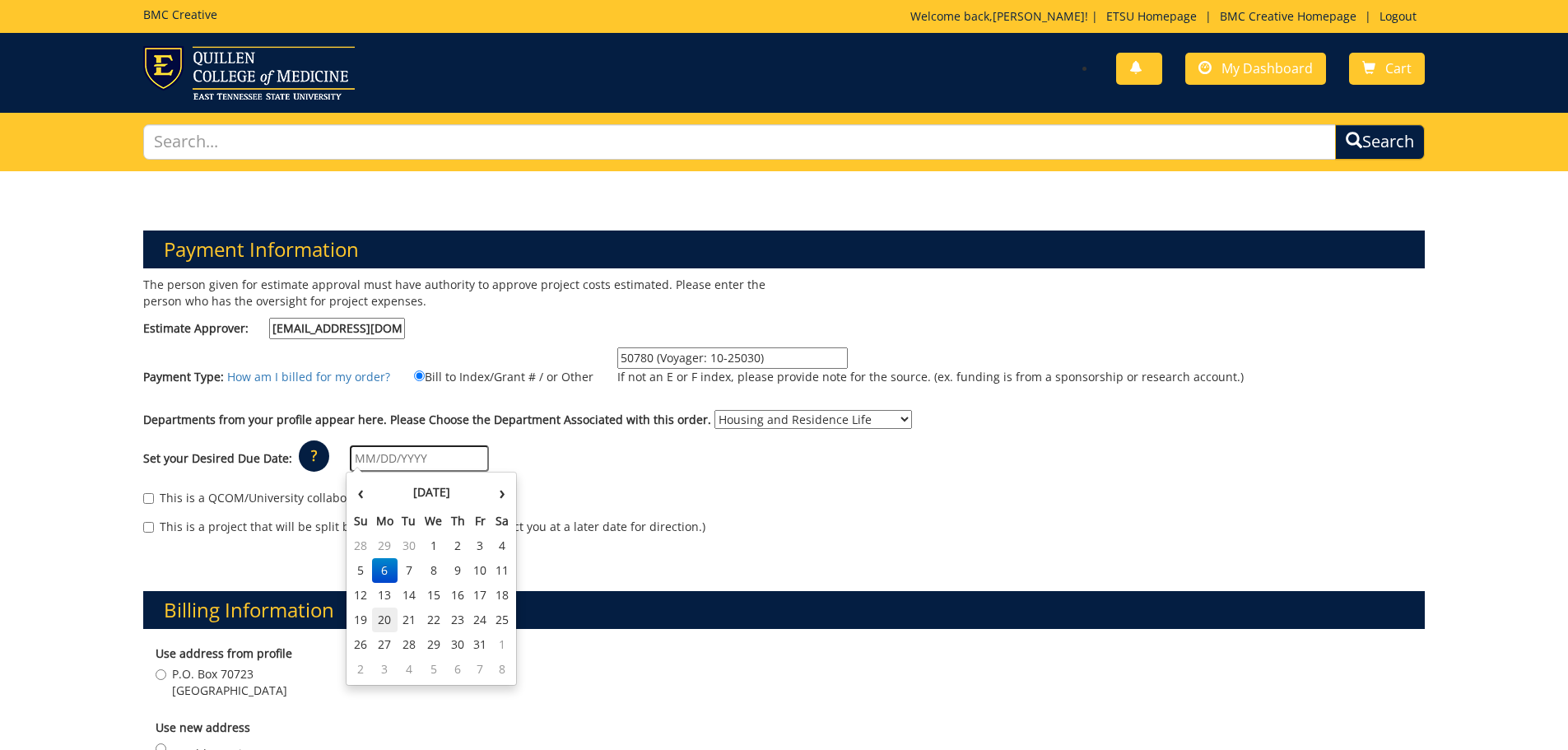
click at [388, 624] on td "20" at bounding box center [385, 620] width 27 height 25
type input "10/20/2025"
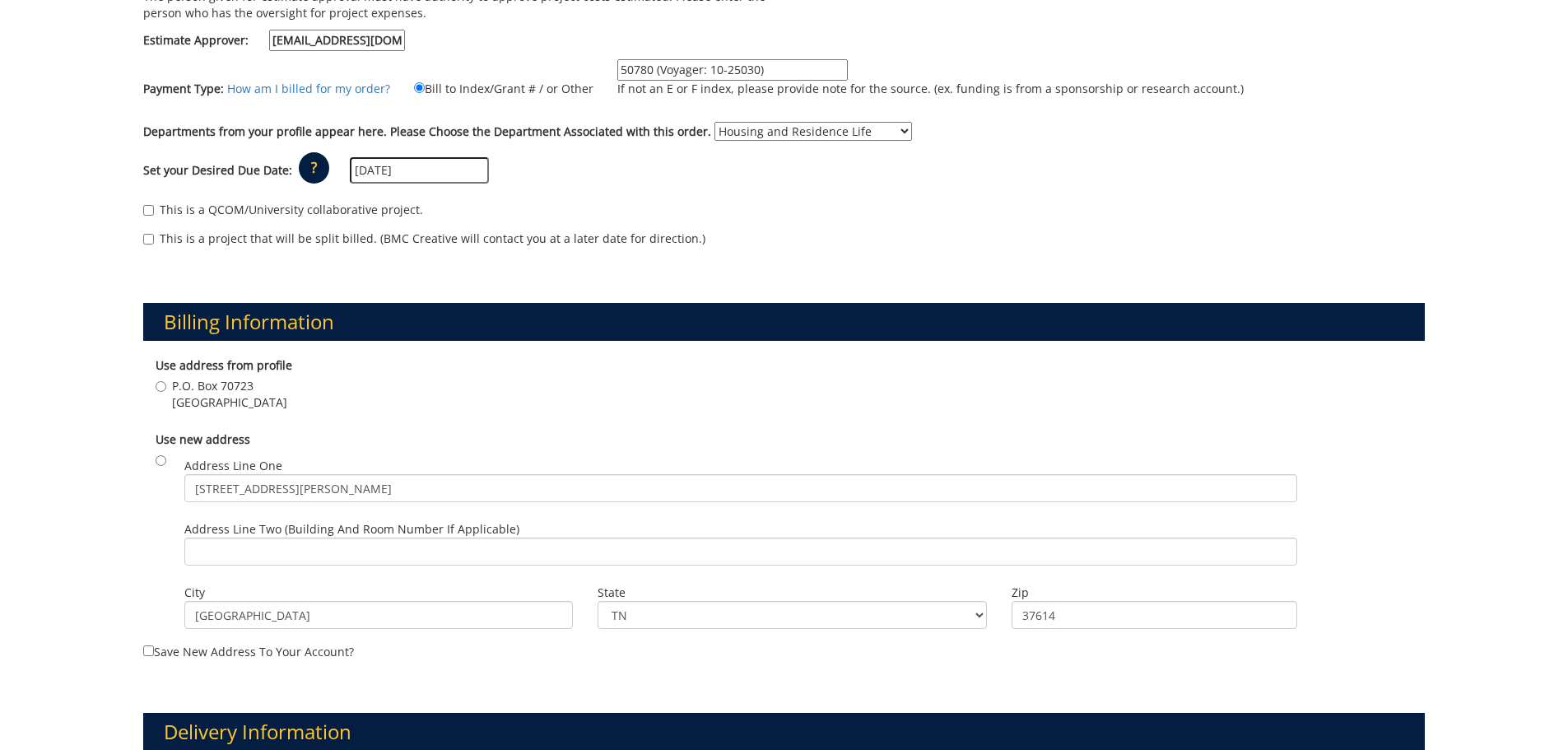
scroll to position [329, 0]
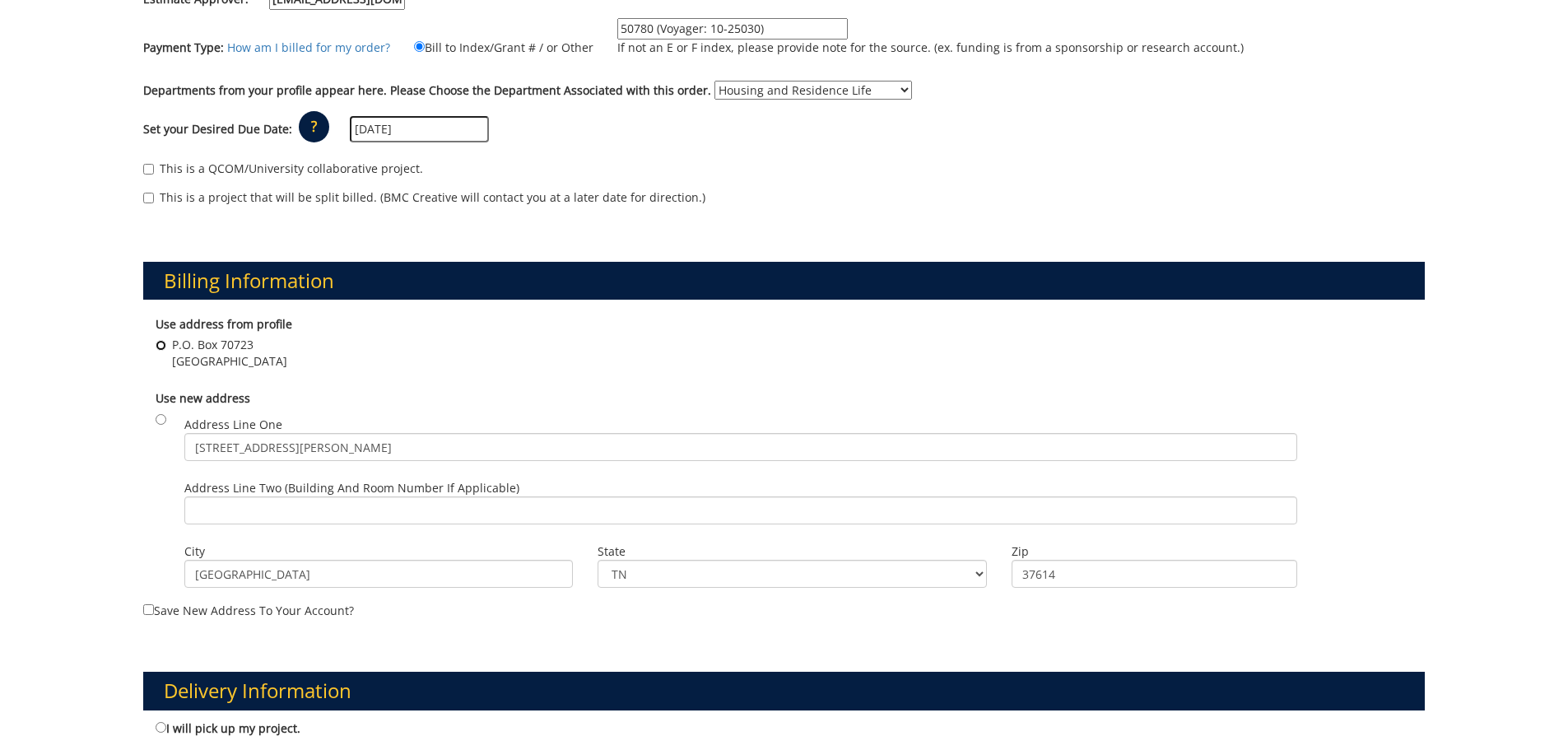
click at [162, 348] on input "P.O. Box 70723 Johnson City , TN 37614" at bounding box center [161, 346] width 11 height 11
radio input "true"
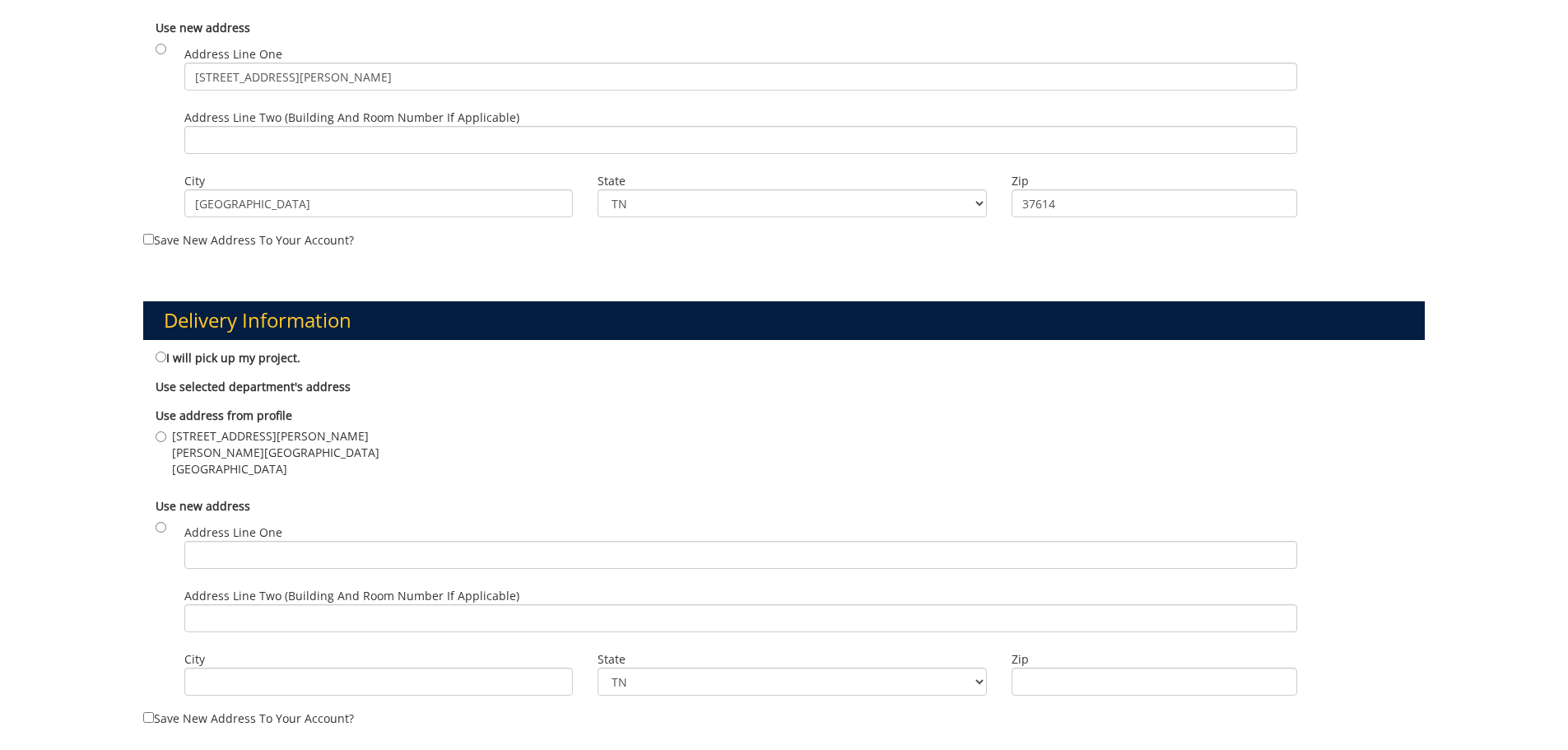
scroll to position [741, 0]
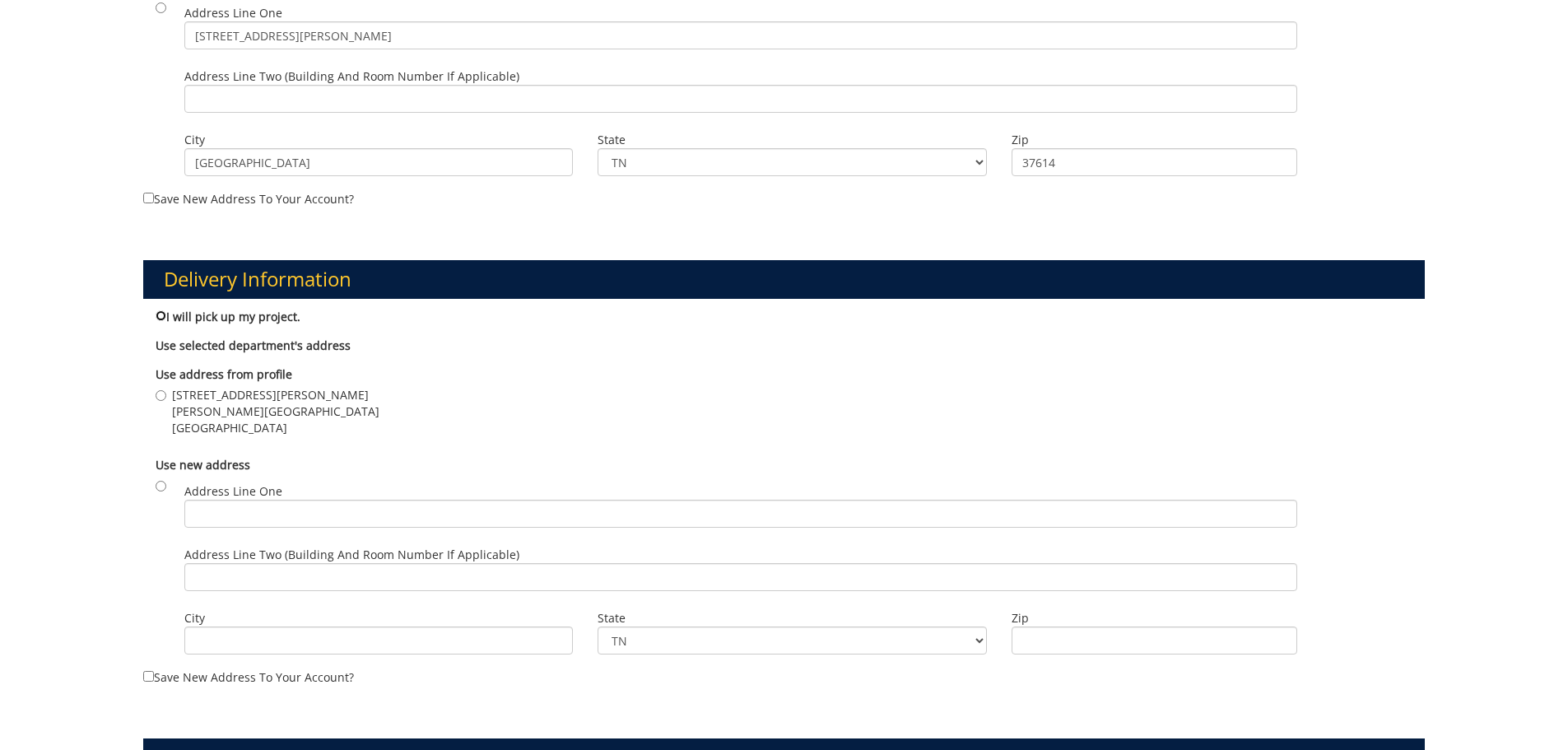
click at [159, 315] on input "I will pick up my project." at bounding box center [161, 315] width 11 height 11
radio input "true"
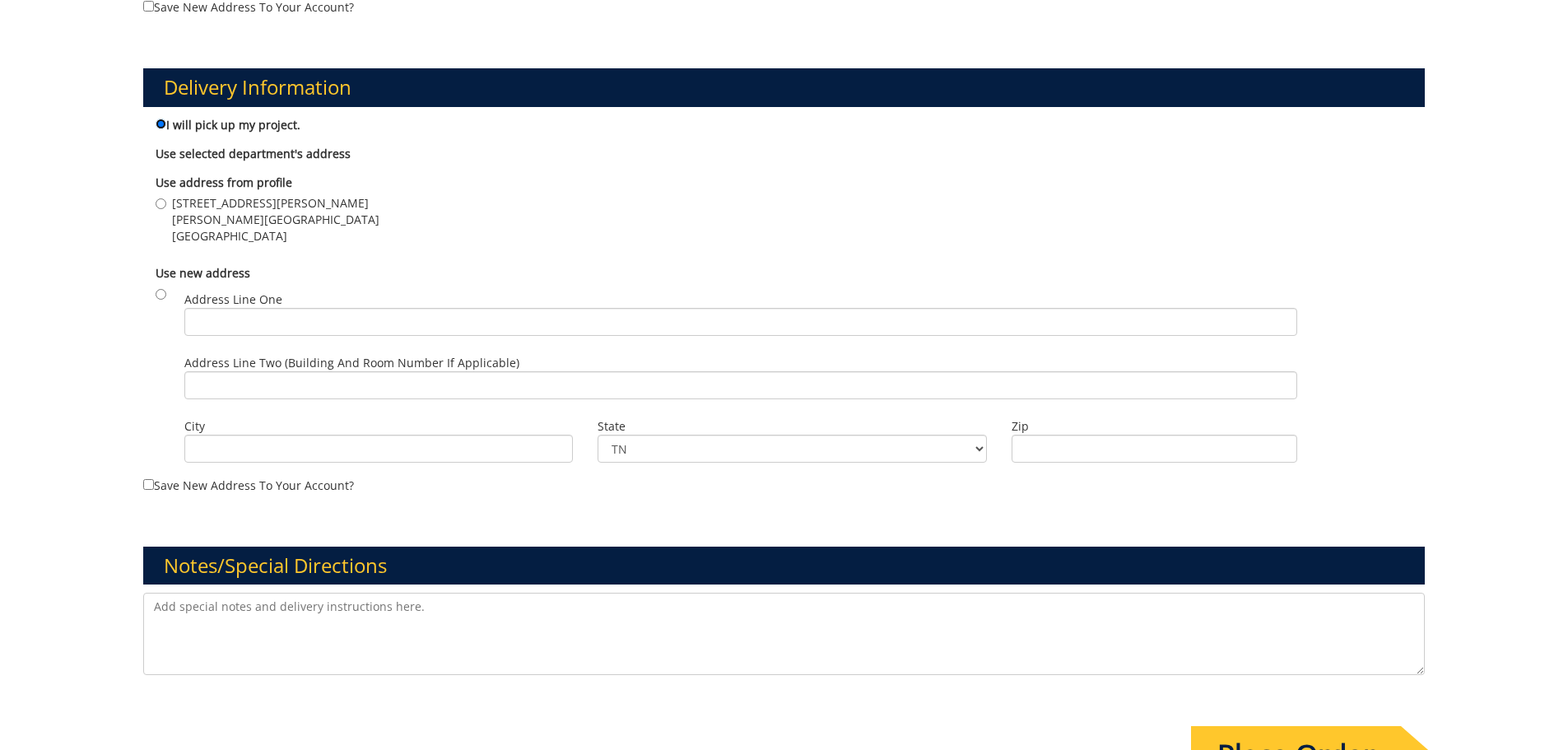
scroll to position [988, 0]
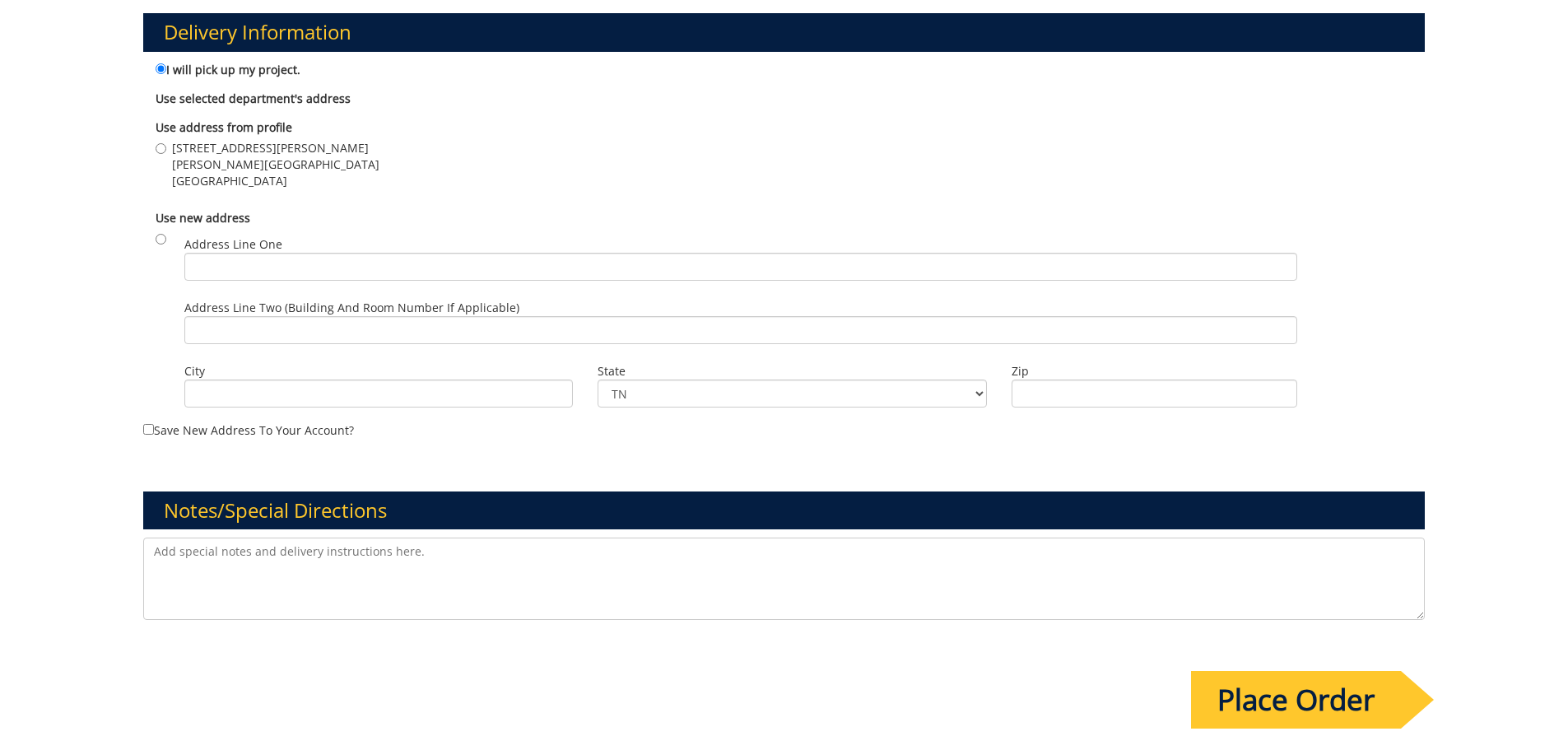
click at [179, 561] on textarea at bounding box center [784, 578] width 1282 height 82
type textarea "S"
drag, startPoint x: 726, startPoint y: 548, endPoint x: 801, endPoint y: 575, distance: 79.7
click at [726, 548] on textarea "Include mitchelljw@etsu.edu on all completed headshots, as they will need to be…" at bounding box center [784, 578] width 1282 height 82
drag, startPoint x: 742, startPoint y: 552, endPoint x: 765, endPoint y: 558, distance: 23.8
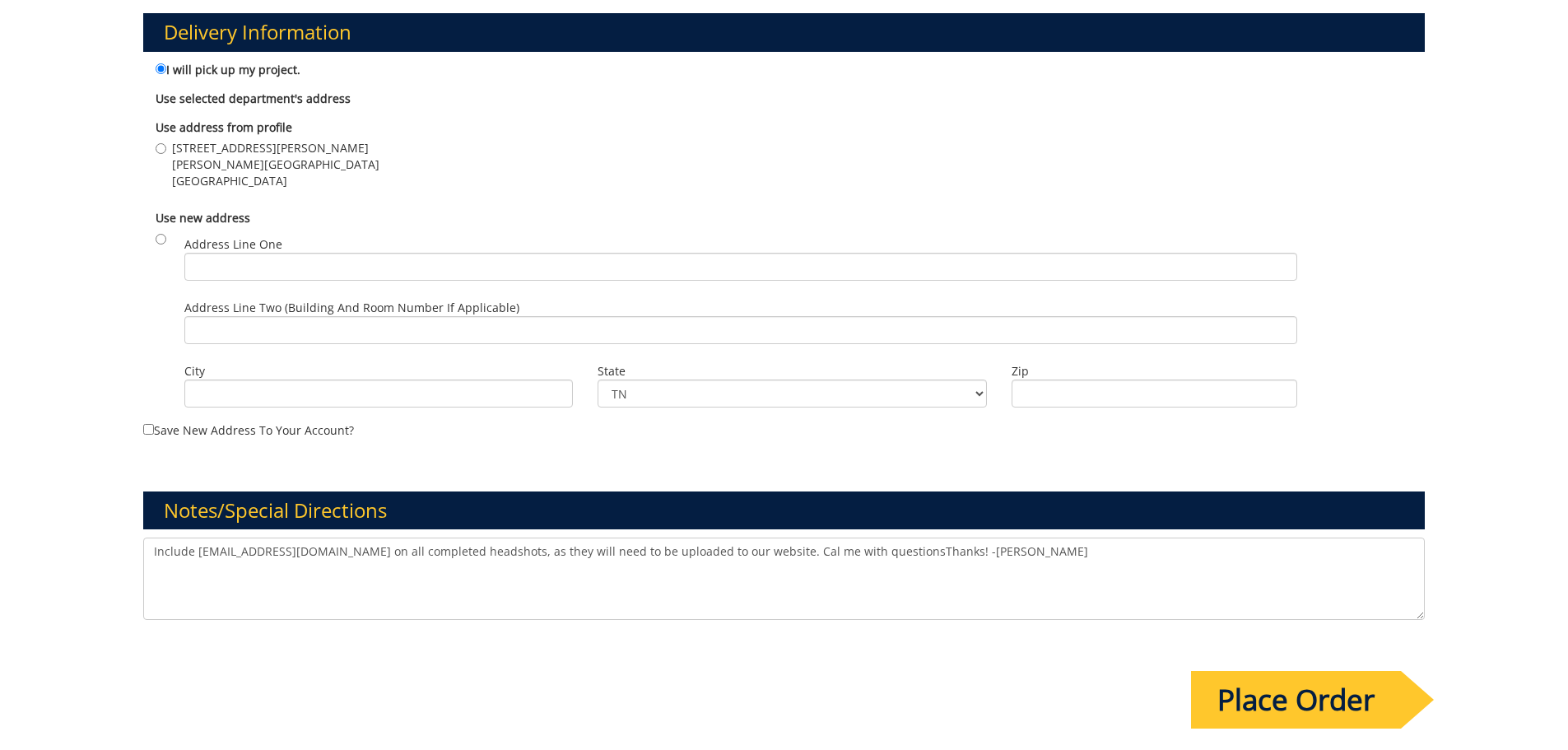
click at [742, 552] on textarea "Include mitchelljw@etsu.edu on all completed headshots, as they will need to be…" at bounding box center [784, 578] width 1282 height 82
click at [849, 548] on textarea "Include mitchelljw@etsu.edu on all completed headshots, as they will need to be…" at bounding box center [784, 578] width 1282 height 82
click at [845, 554] on textarea "Include mitchelljw@etsu.edu on all completed headshots, as they will need to be…" at bounding box center [784, 578] width 1282 height 82
click at [1163, 582] on textarea "Include mitchelljw@etsu.edu on all completed headshots, as they will need to be…" at bounding box center [784, 578] width 1282 height 82
drag, startPoint x: 1112, startPoint y: 550, endPoint x: 1136, endPoint y: 554, distance: 24.3
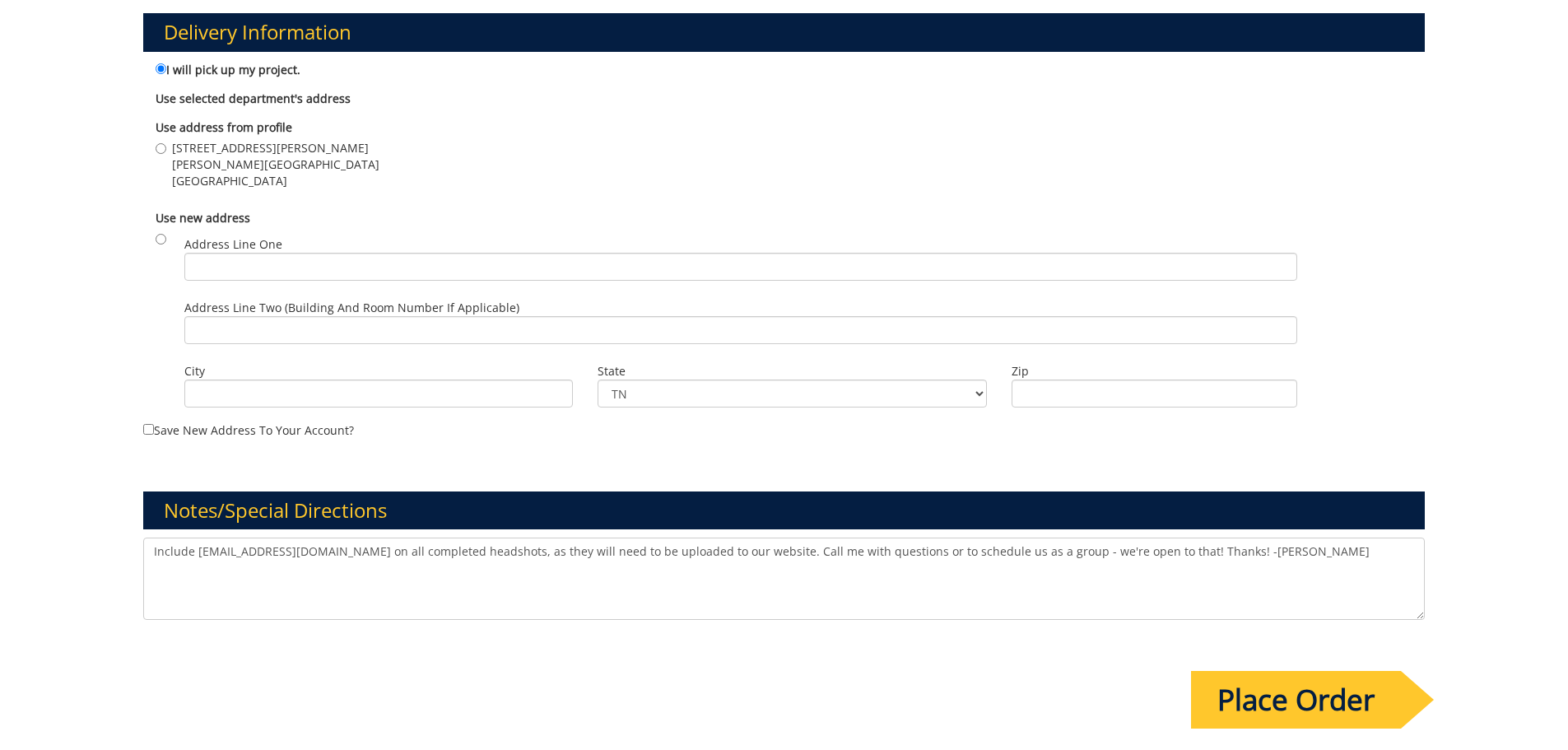
click at [1112, 550] on textarea "Include mitchelljw@etsu.edu on all completed headshots, as they will need to be…" at bounding box center [784, 578] width 1282 height 82
click at [1265, 578] on textarea "Include mitchelljw@etsu.edu on all completed headshots, as they will need to be…" at bounding box center [784, 578] width 1282 height 82
type textarea "Include mitchelljw@etsu.edu on all completed headshots, as they will need to be…"
click at [1283, 698] on input "Place Order" at bounding box center [1296, 699] width 210 height 57
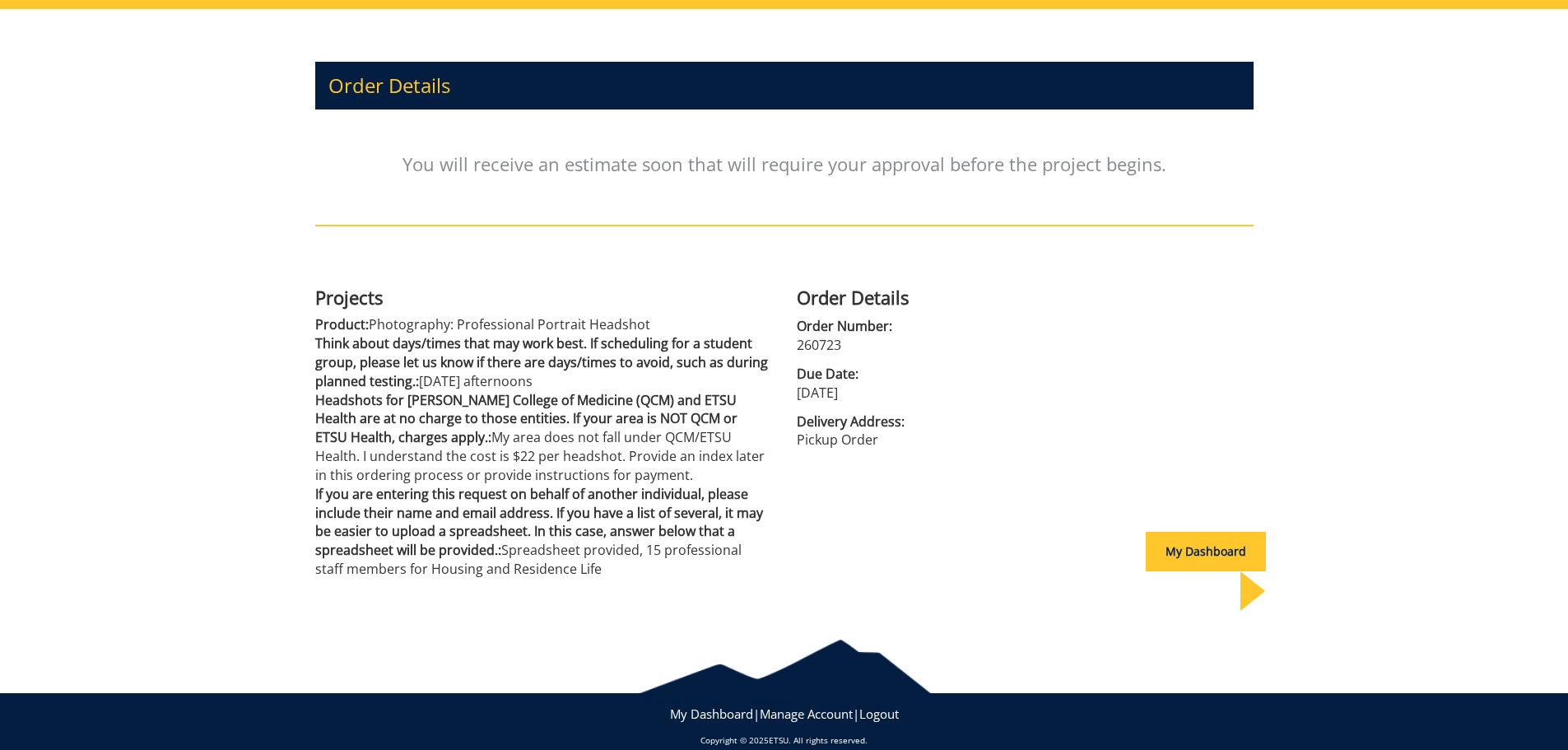
scroll to position [164, 0]
